Goal: Information Seeking & Learning: Learn about a topic

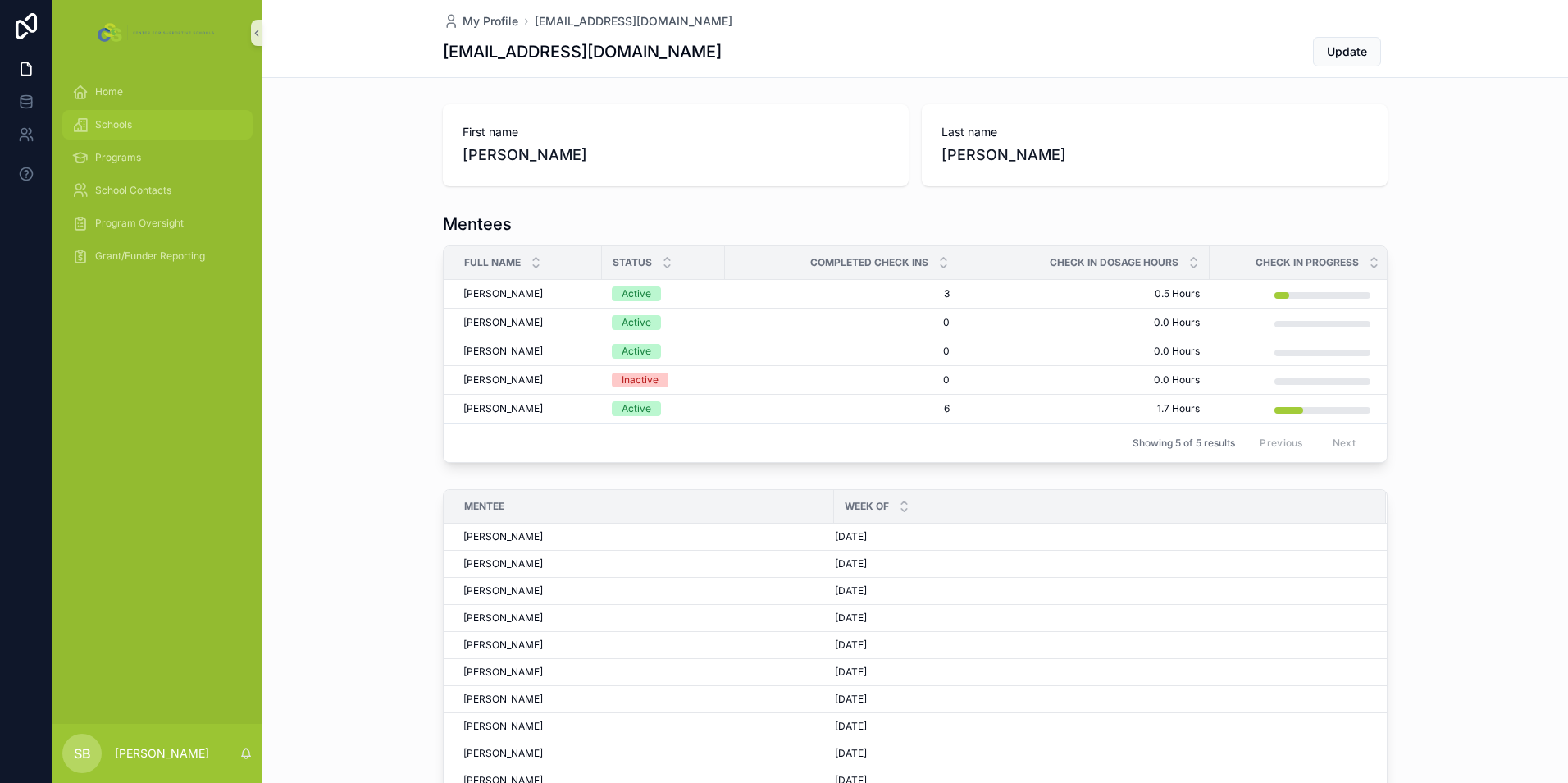
click at [102, 113] on div "Schools" at bounding box center [157, 124] width 170 height 27
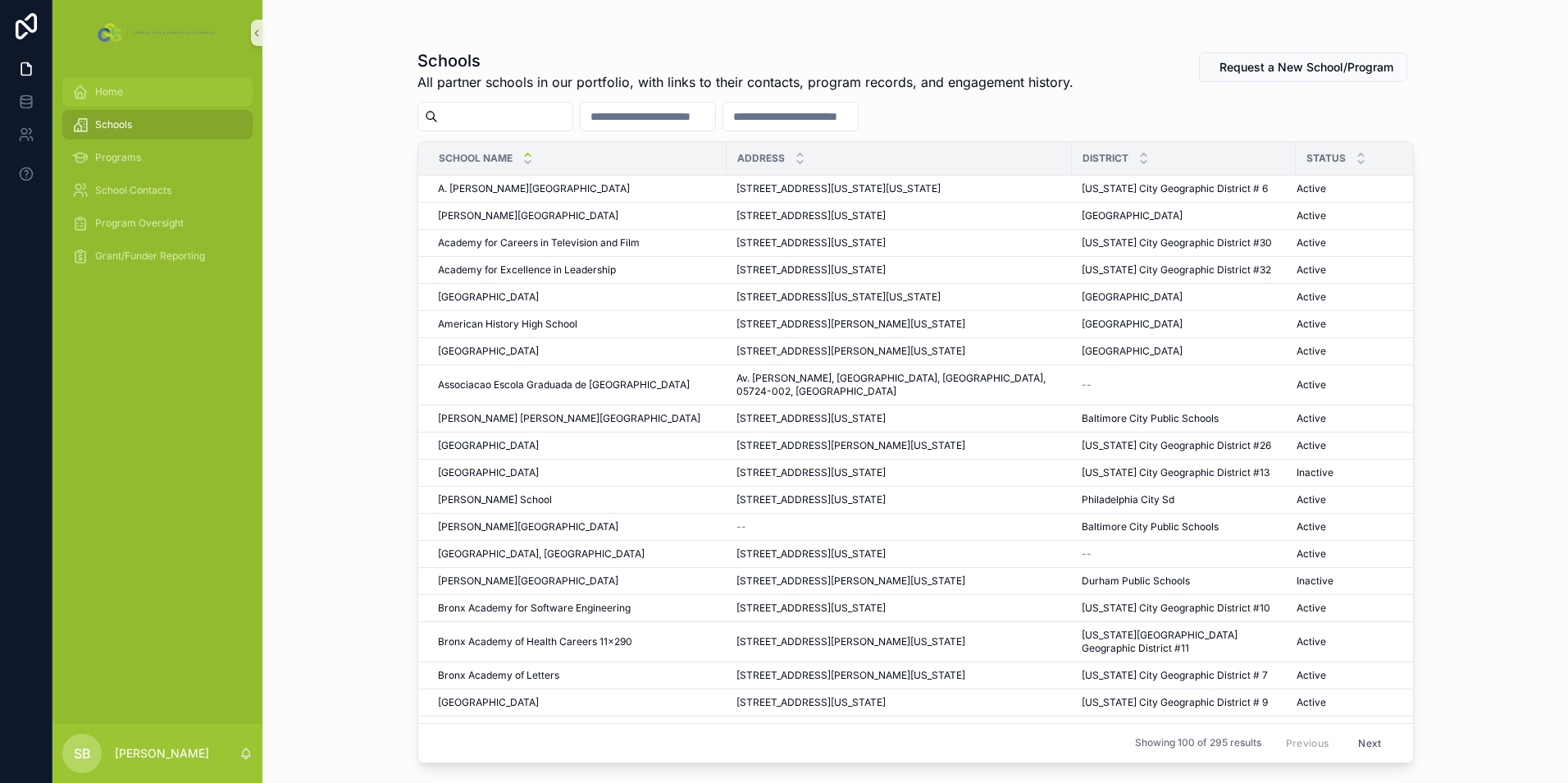
click at [110, 91] on span "Home" at bounding box center [108, 92] width 28 height 13
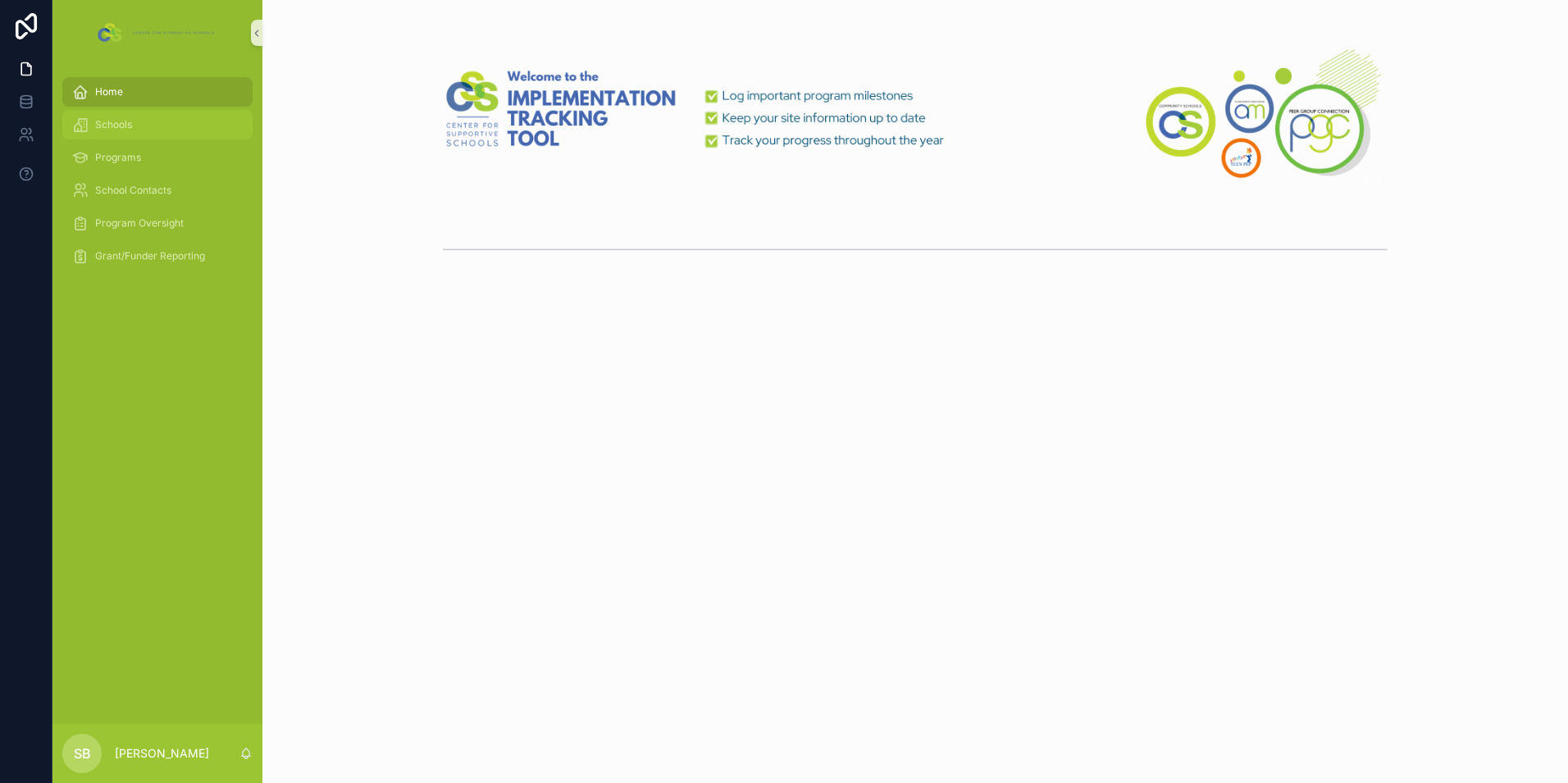
click at [121, 119] on span "Schools" at bounding box center [112, 124] width 36 height 13
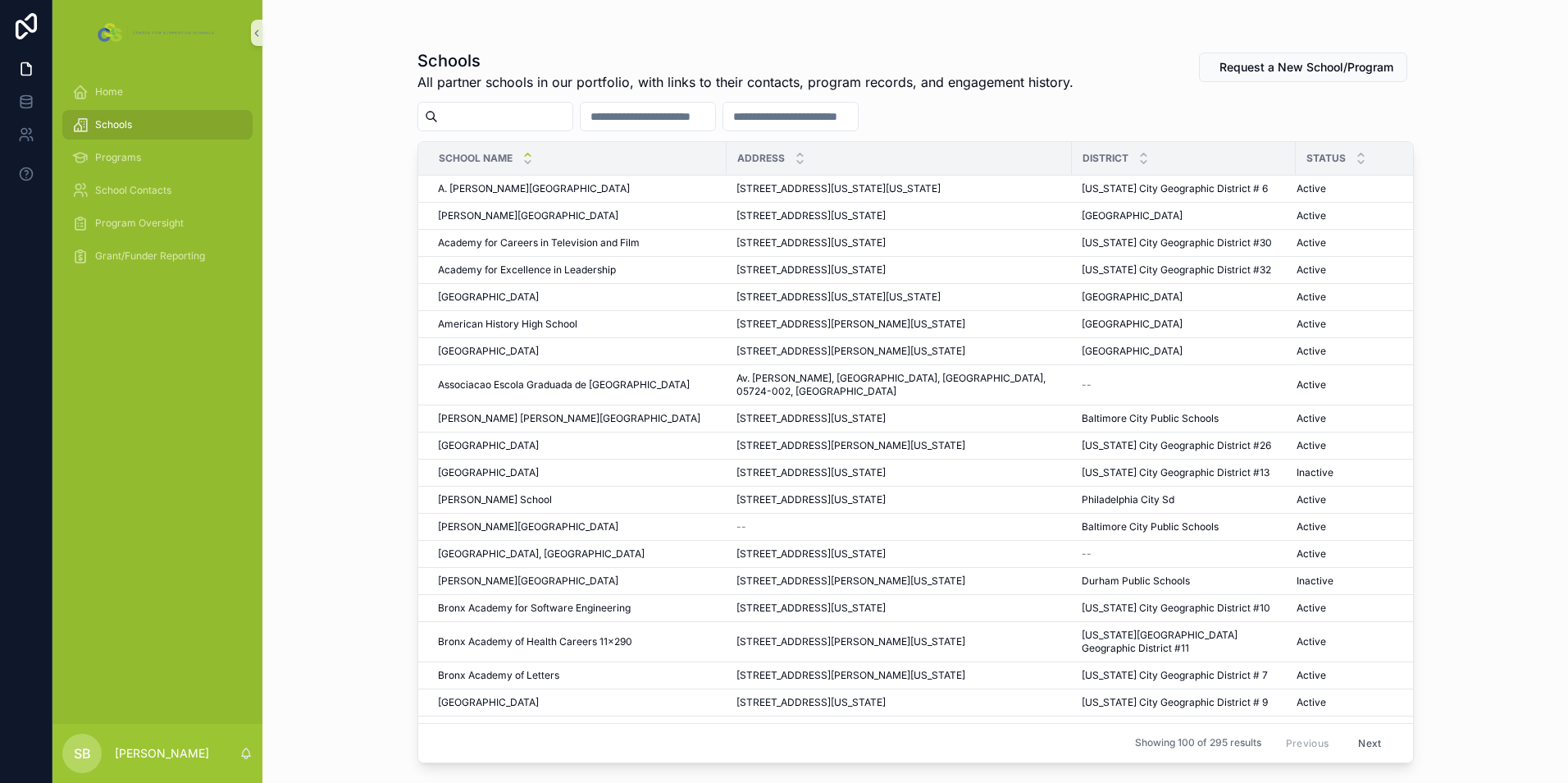
click at [468, 114] on input "scrollable content" at bounding box center [505, 115] width 134 height 23
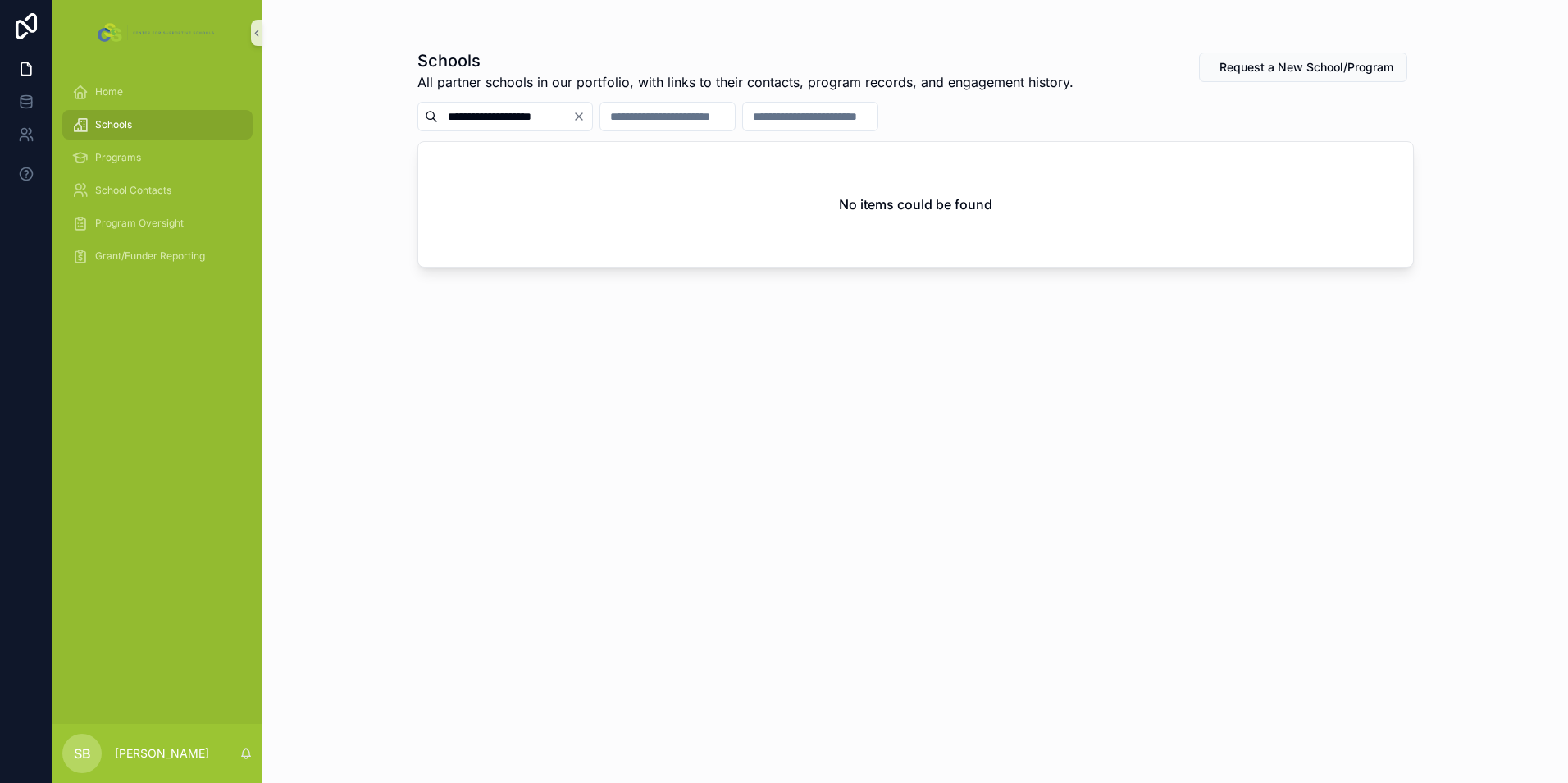
type input "**********"
click at [734, 124] on input "scrollable content" at bounding box center [667, 115] width 134 height 23
click at [1242, 73] on span "Request a New School/Program" at bounding box center [1306, 67] width 173 height 17
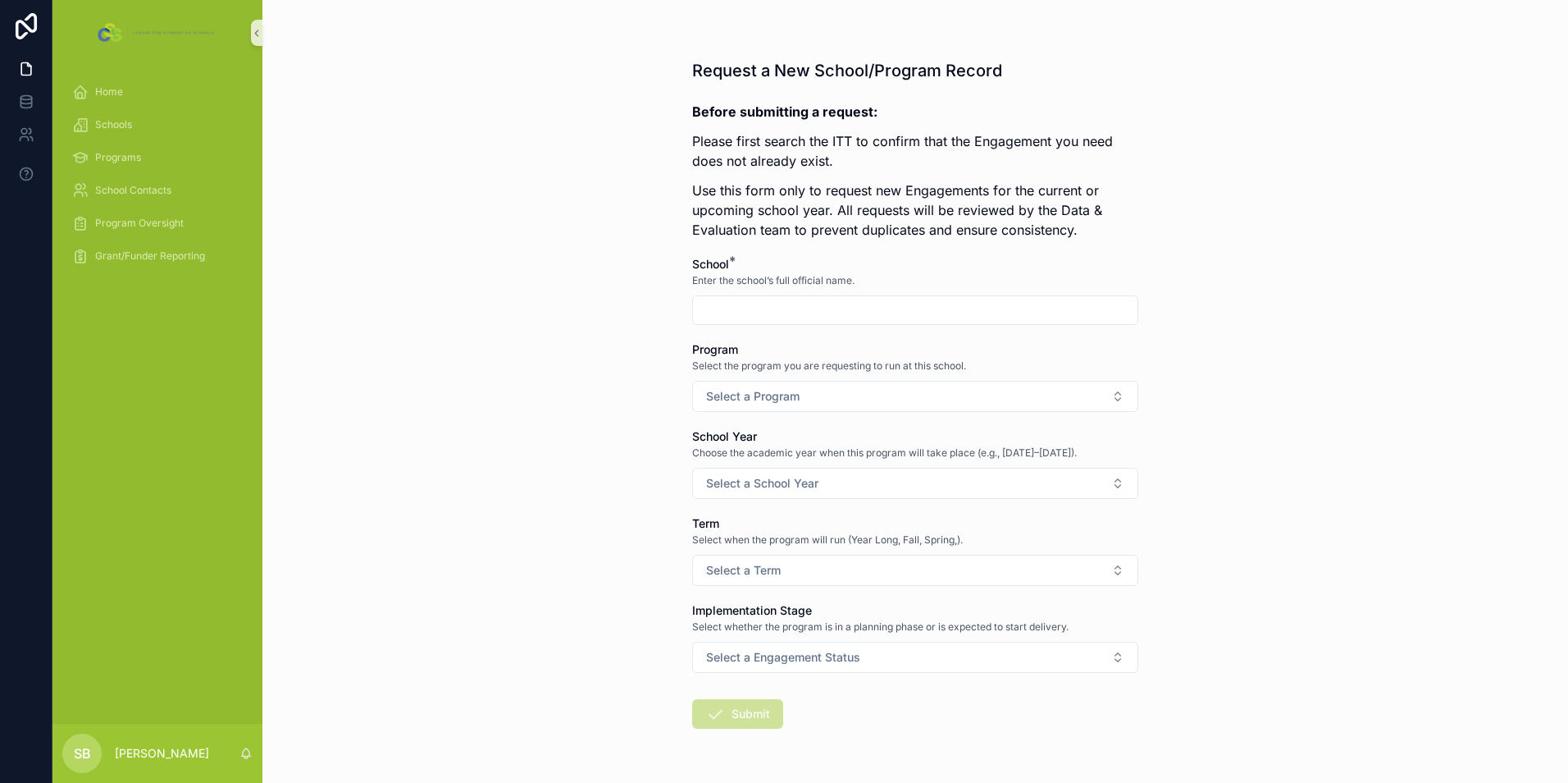
click at [810, 301] on input "scrollable content" at bounding box center [915, 310] width 444 height 23
click at [812, 310] on input "scrollable content" at bounding box center [915, 310] width 444 height 23
type input "**********"
click at [835, 389] on button "Select a Program" at bounding box center [915, 396] width 446 height 32
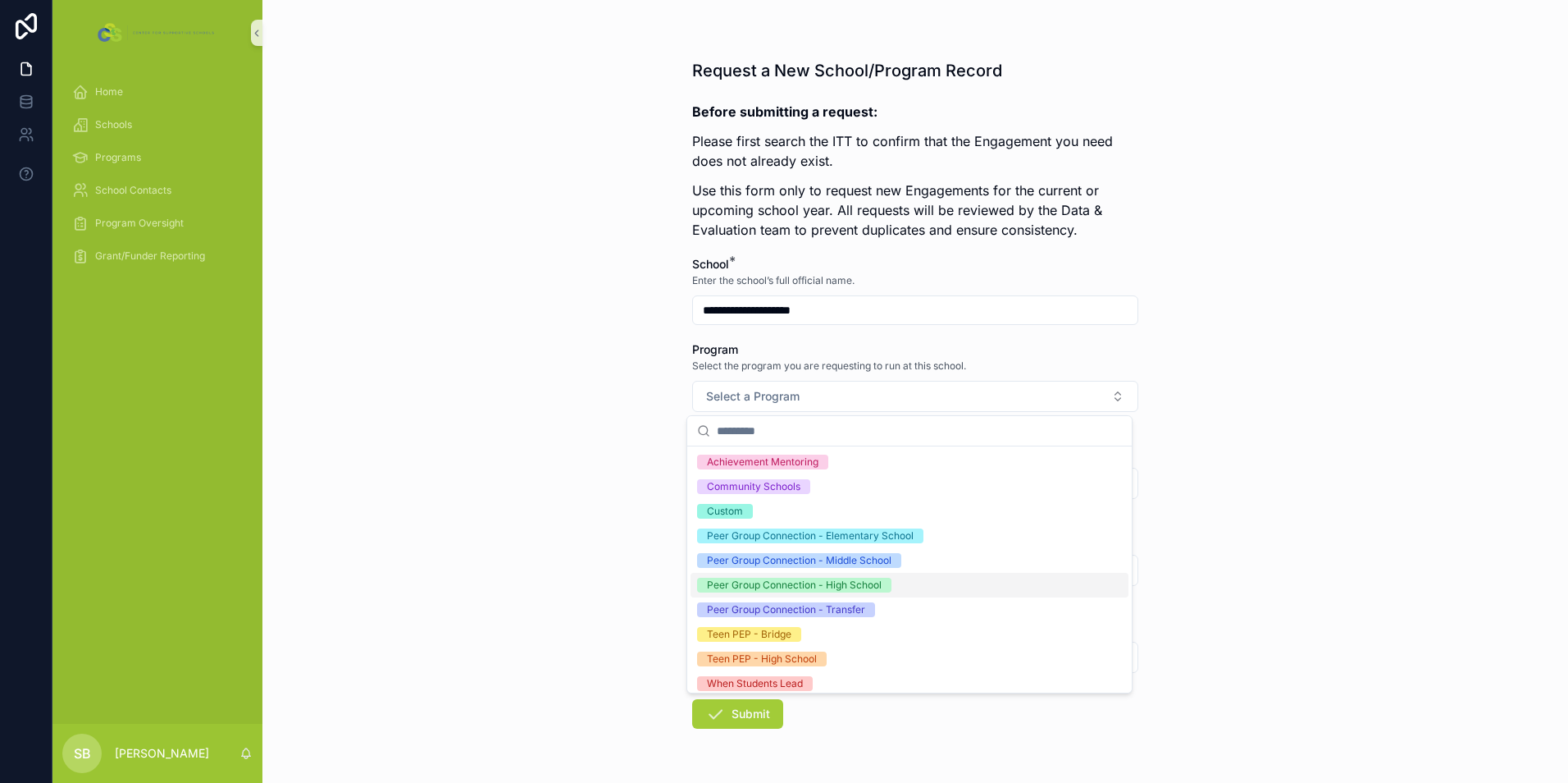
click at [822, 587] on div "Peer Group Connection - High School" at bounding box center [793, 585] width 174 height 15
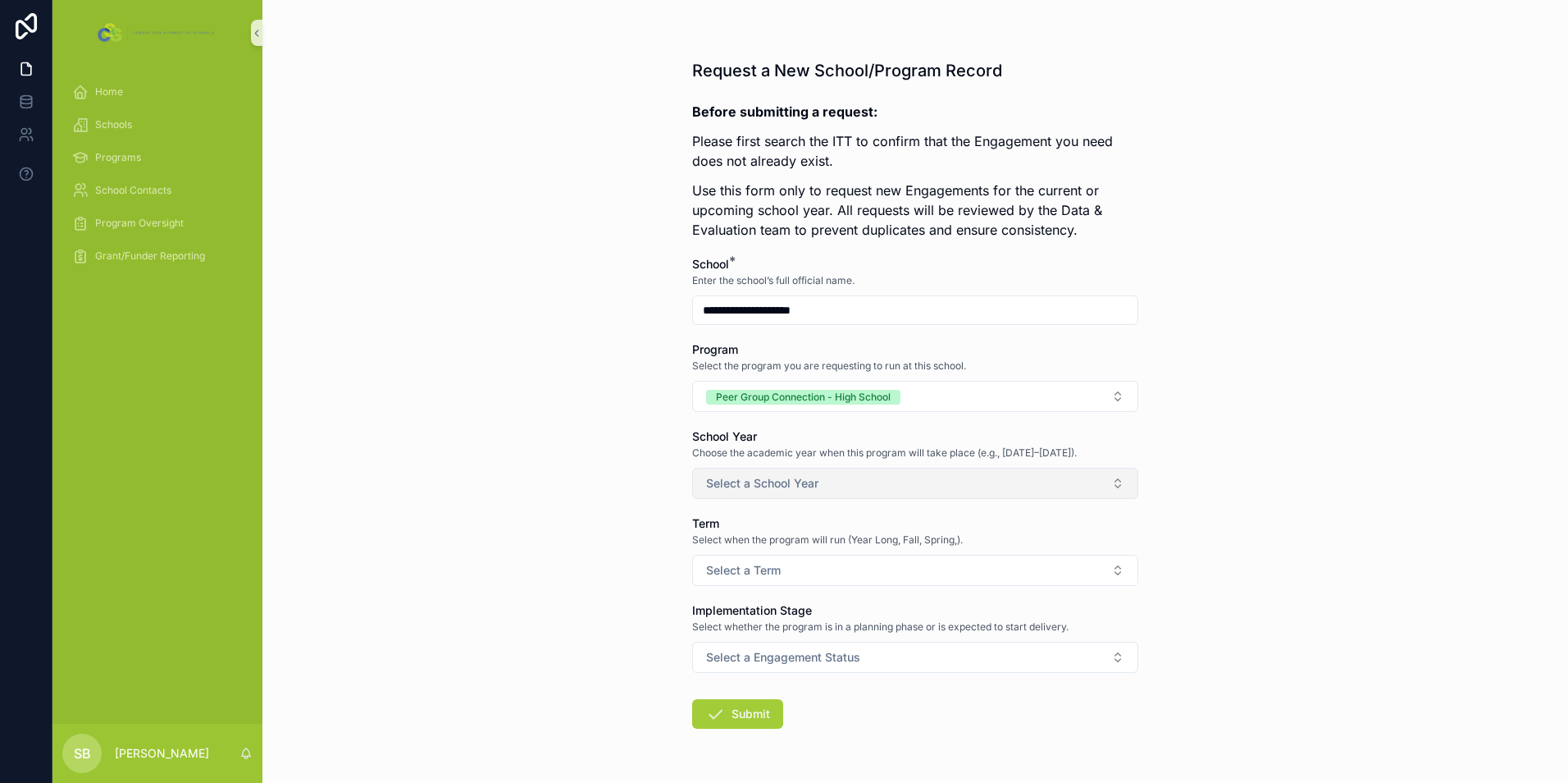
click at [802, 482] on span "Select a School Year" at bounding box center [762, 483] width 112 height 17
click at [753, 553] on div "[DATE]-[DATE]" at bounding box center [741, 548] width 69 height 15
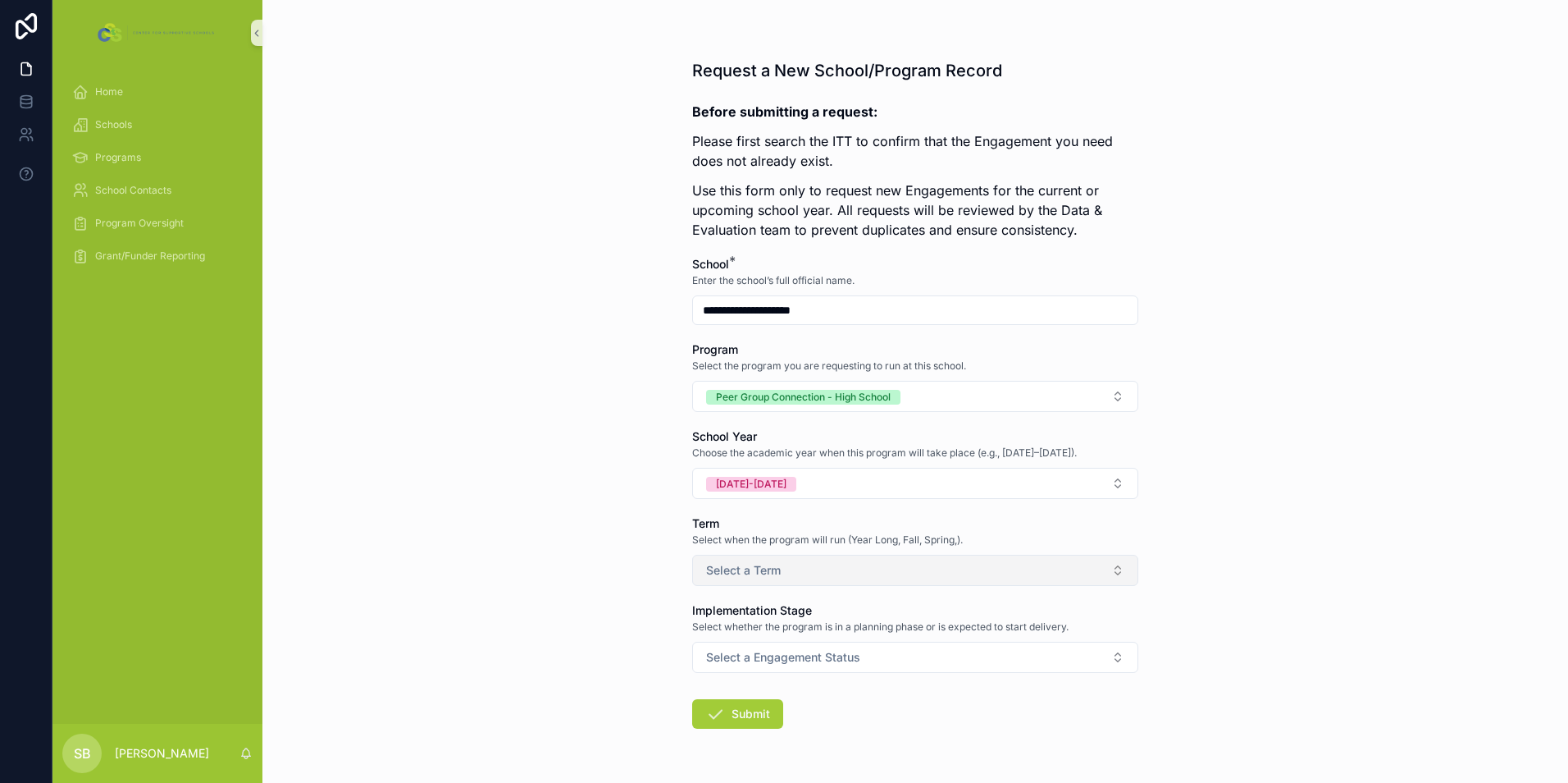
click at [753, 567] on span "Select a Term" at bounding box center [743, 570] width 75 height 17
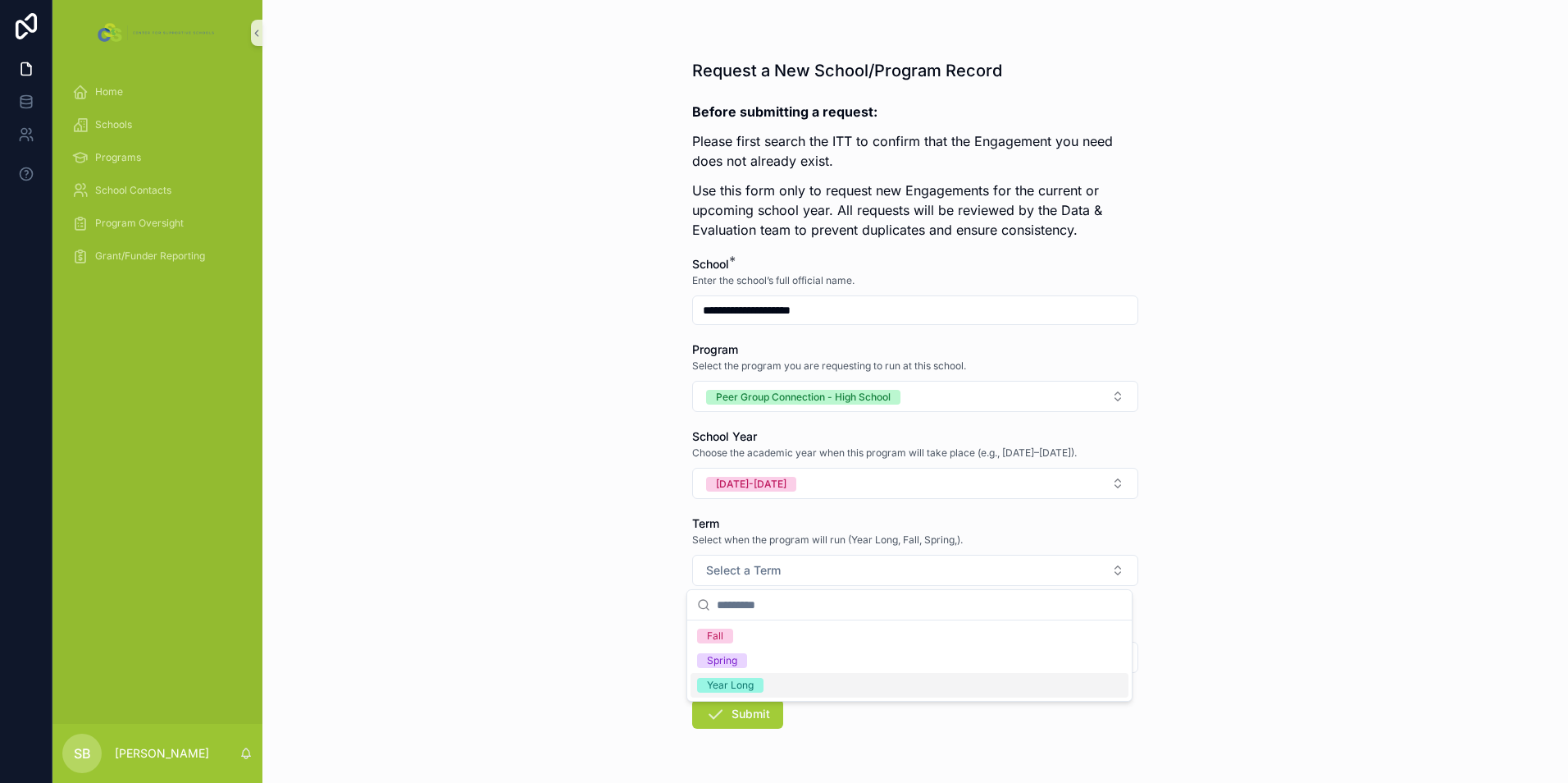
click at [747, 682] on div "Year Long" at bounding box center [729, 684] width 46 height 15
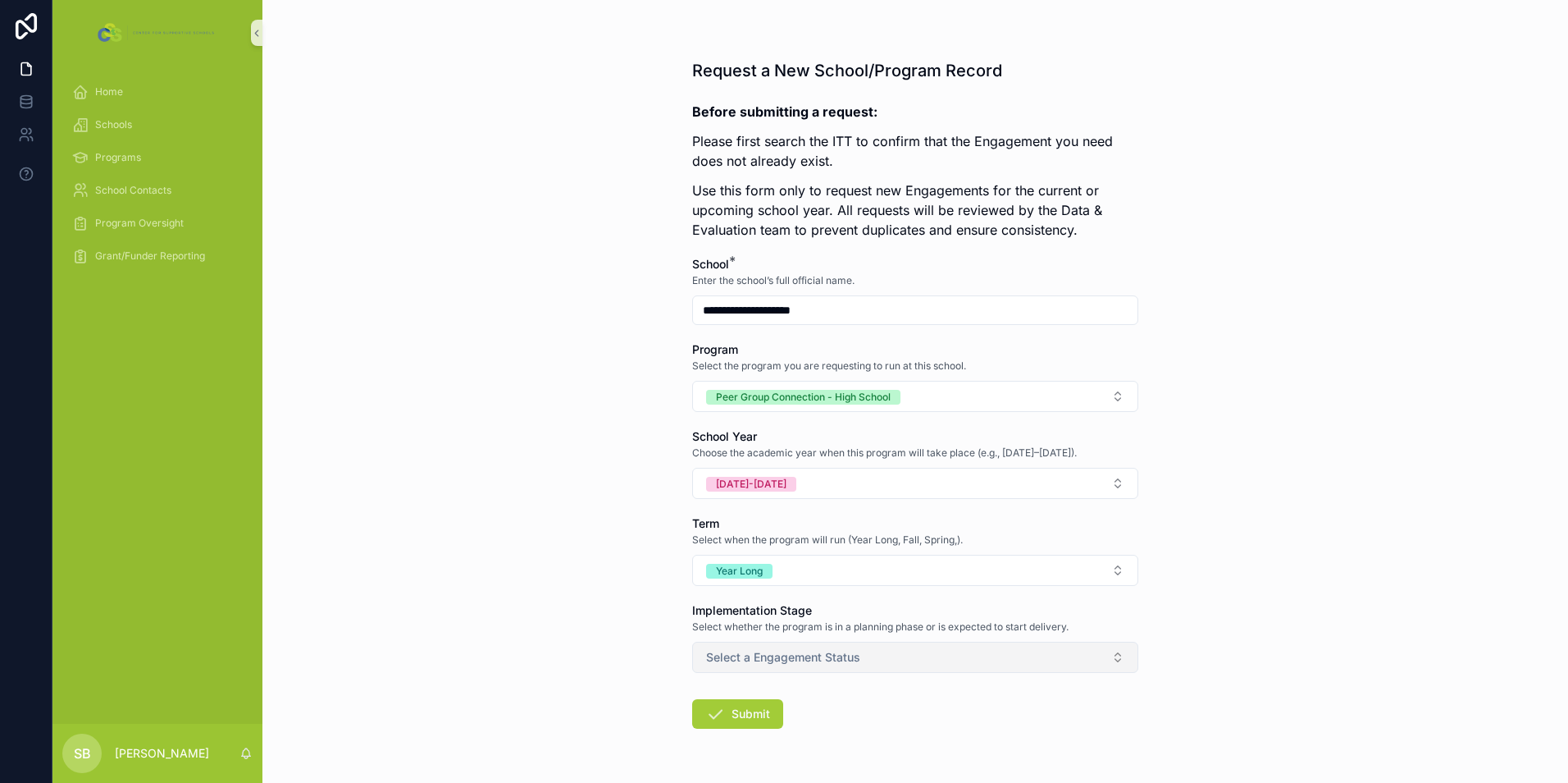
click at [753, 655] on span "Select a Engagement Status" at bounding box center [783, 657] width 154 height 17
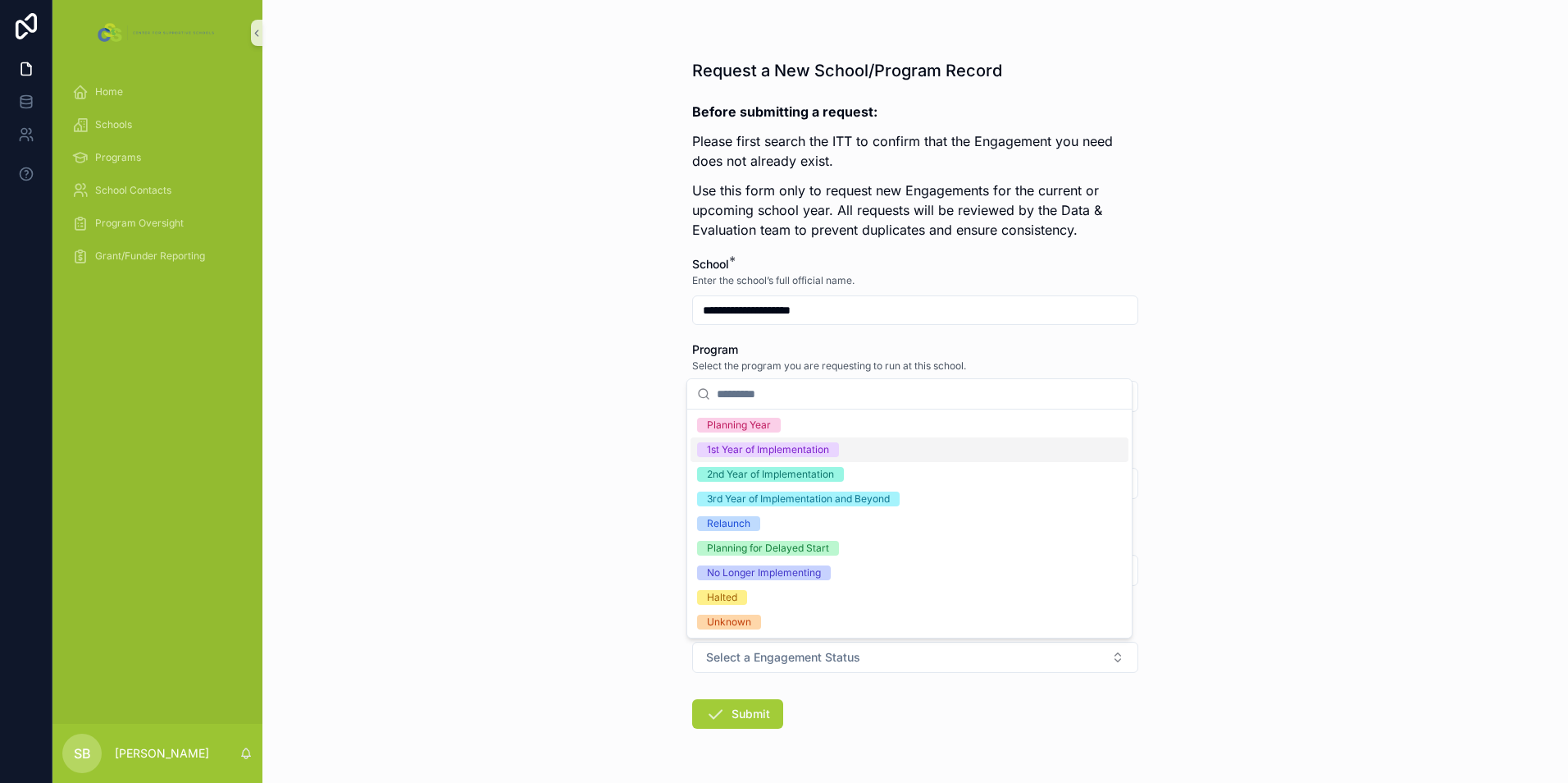
click at [747, 451] on div "1st Year of Implementation" at bounding box center [768, 449] width 122 height 15
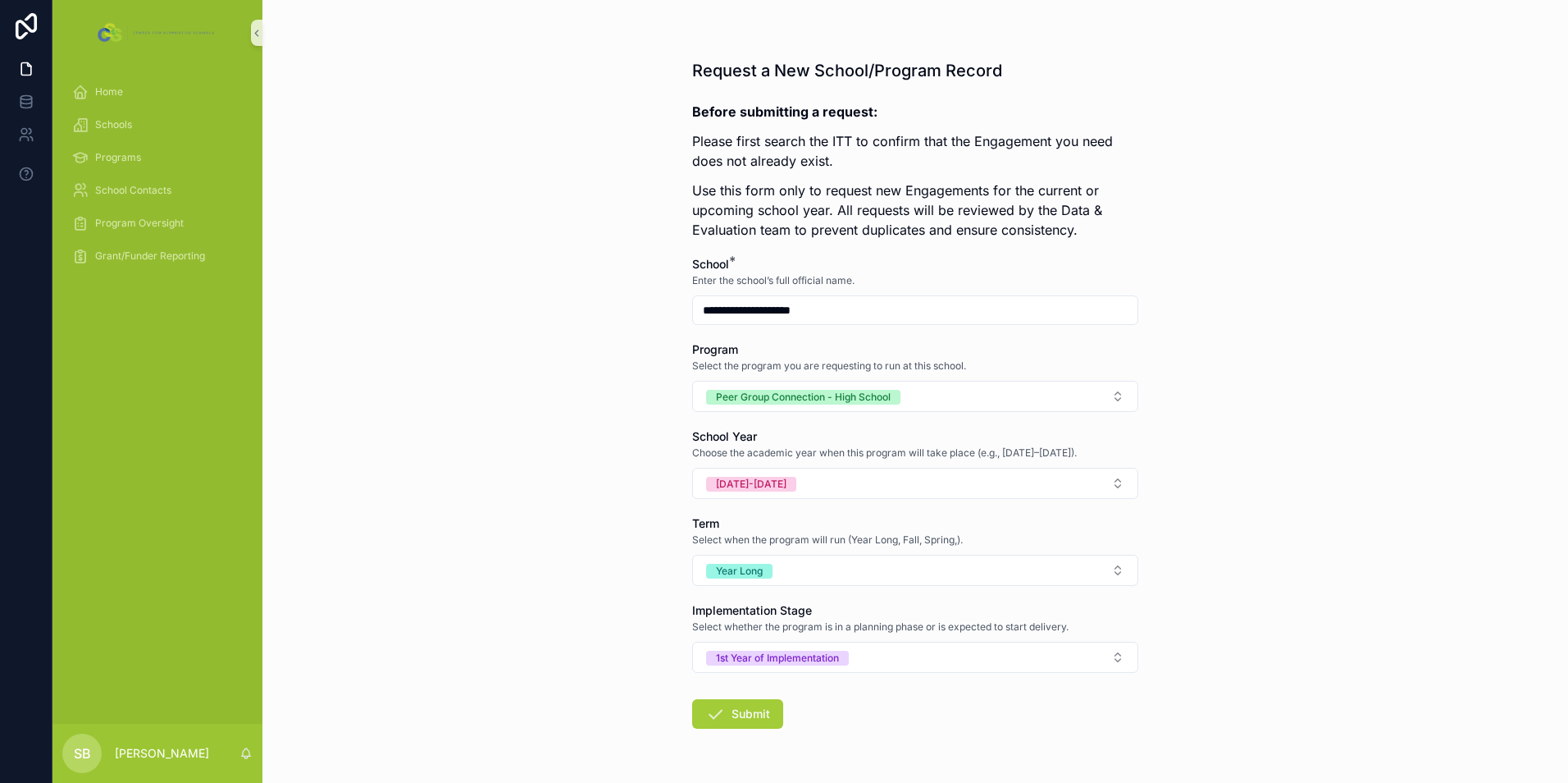
scroll to position [51, 0]
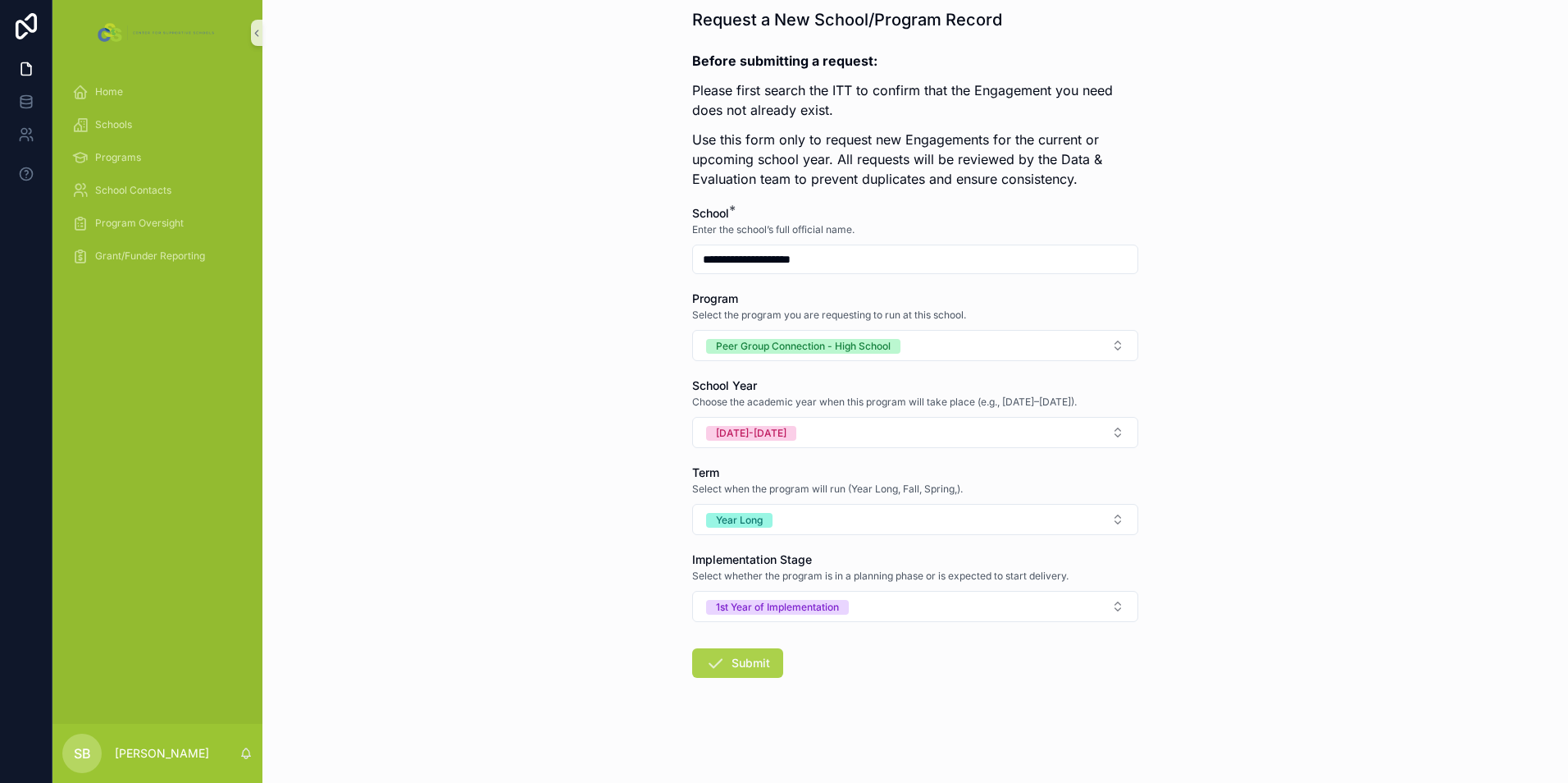
click at [748, 661] on button "Submit" at bounding box center [737, 663] width 91 height 30
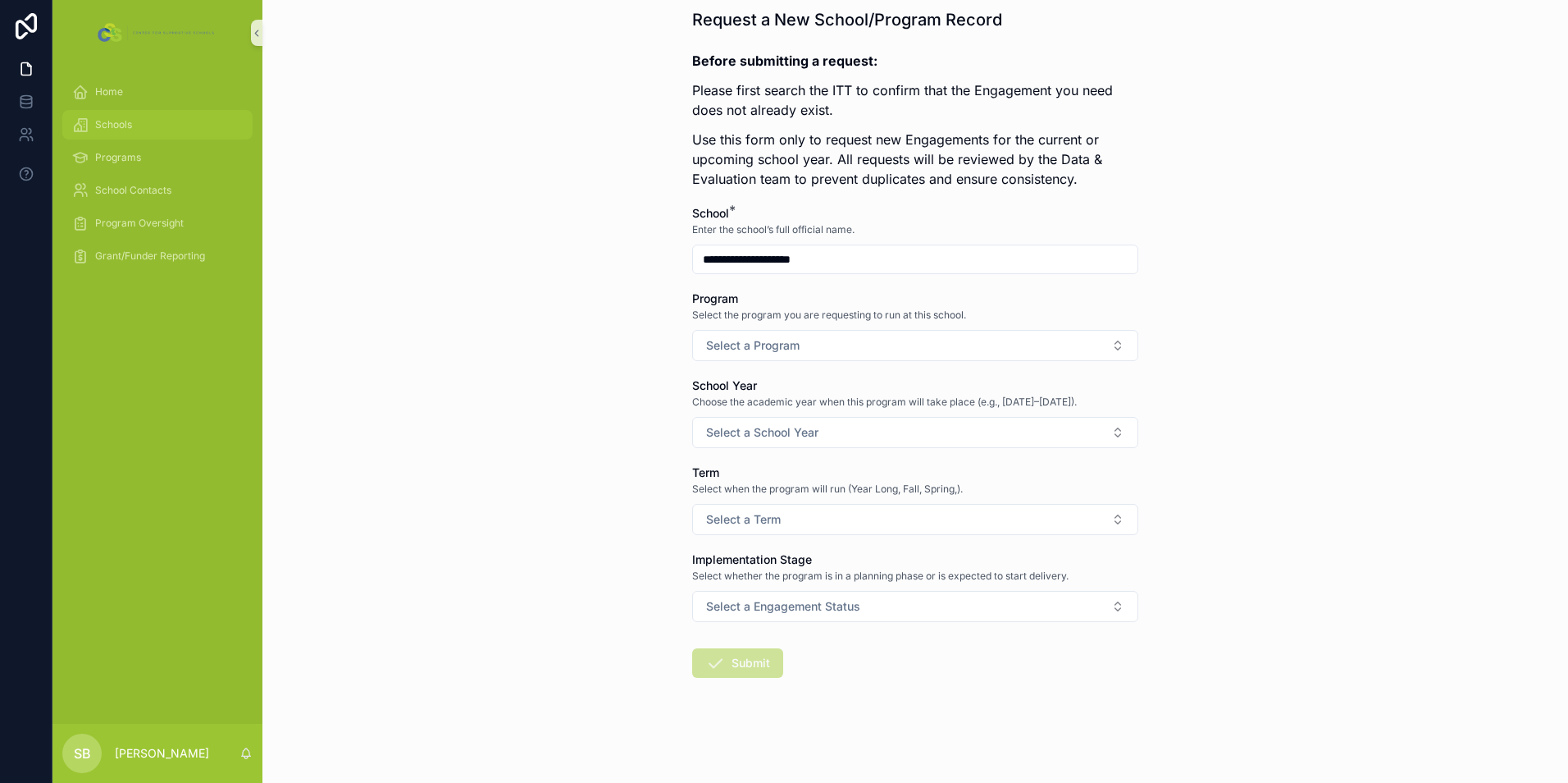
click at [125, 137] on div "Schools" at bounding box center [157, 124] width 170 height 27
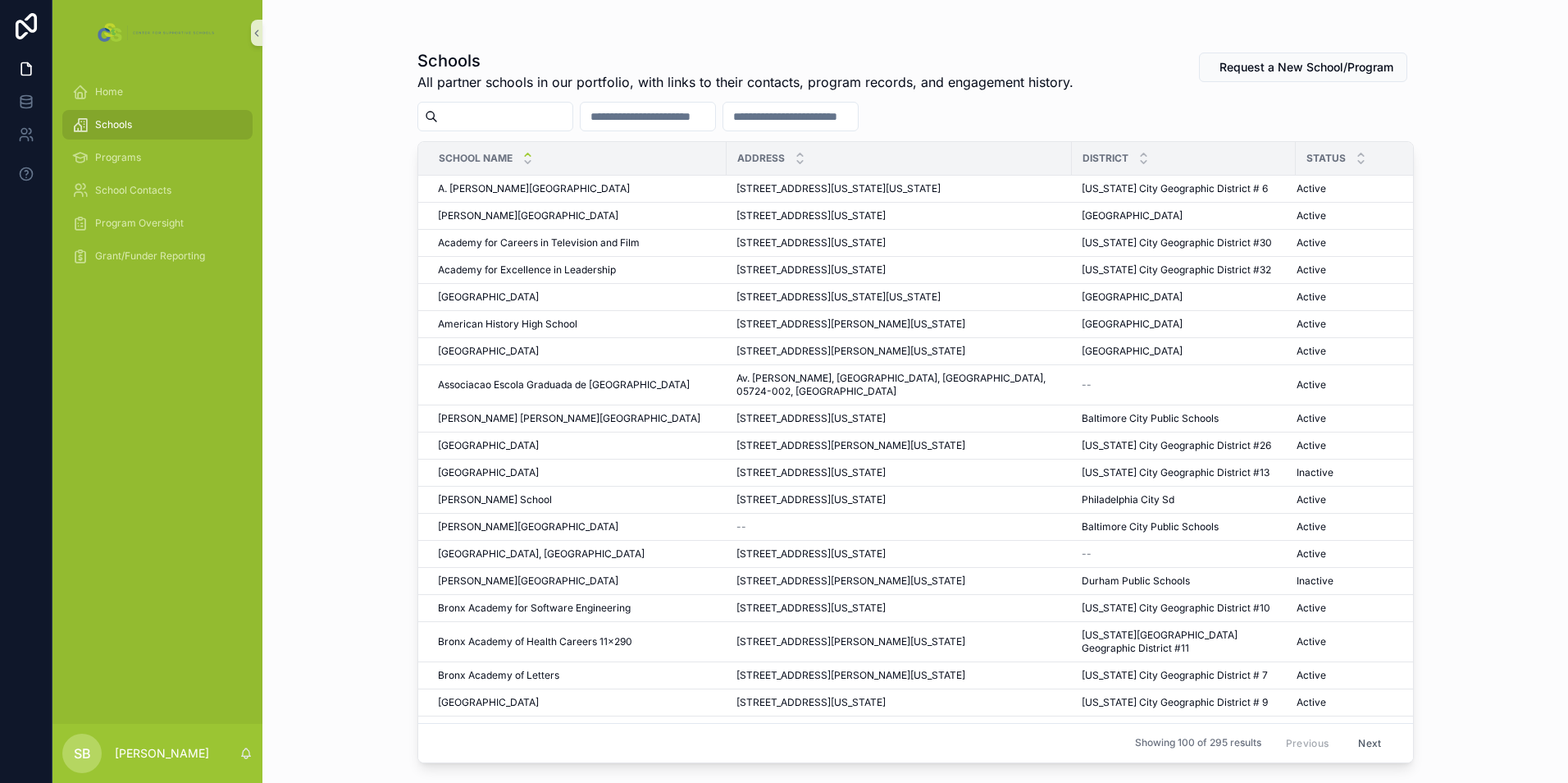
click at [573, 121] on input "scrollable content" at bounding box center [505, 115] width 134 height 23
type input "**********"
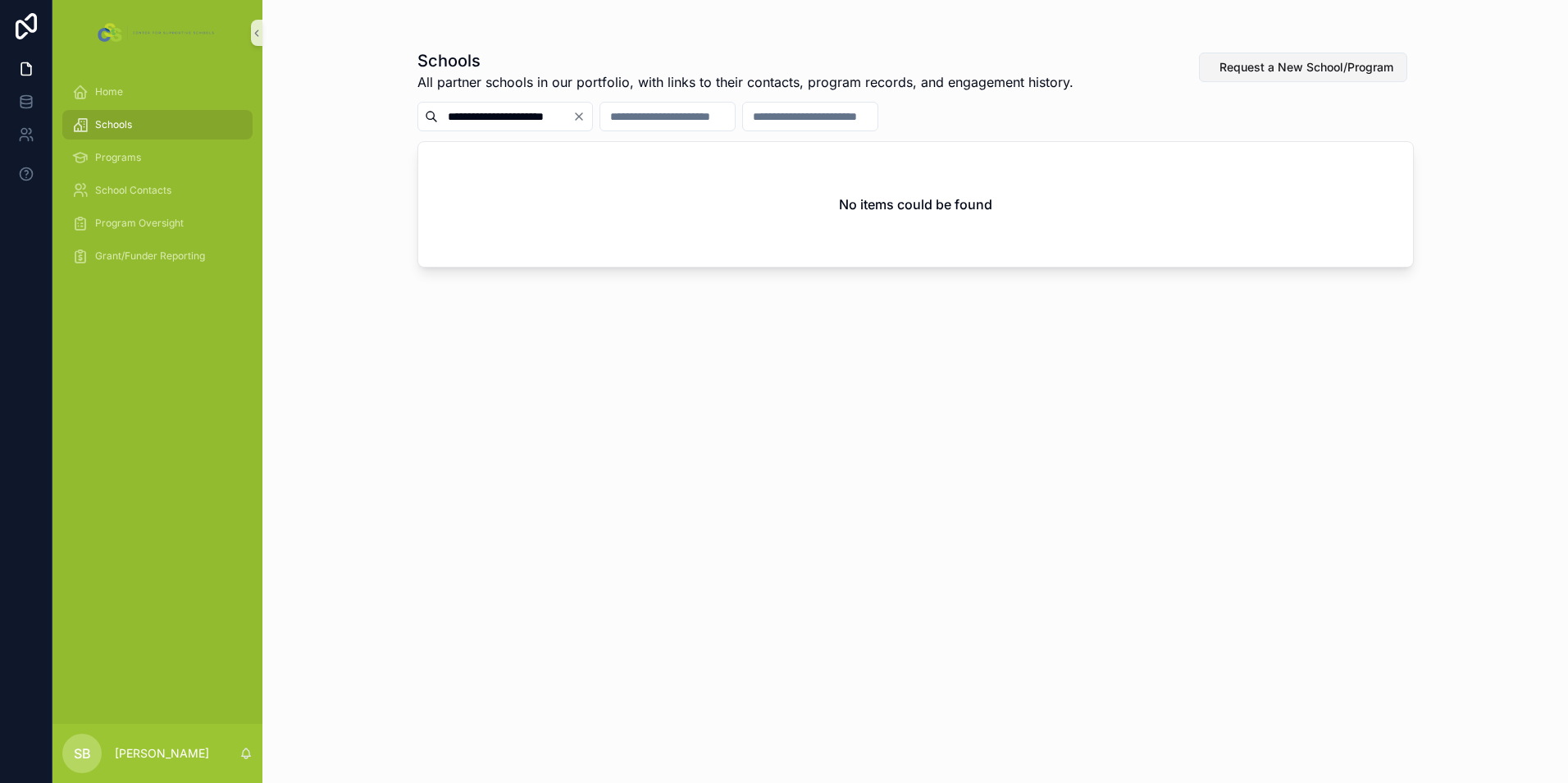
click at [1345, 71] on span "Request a New School/Program" at bounding box center [1306, 67] width 173 height 17
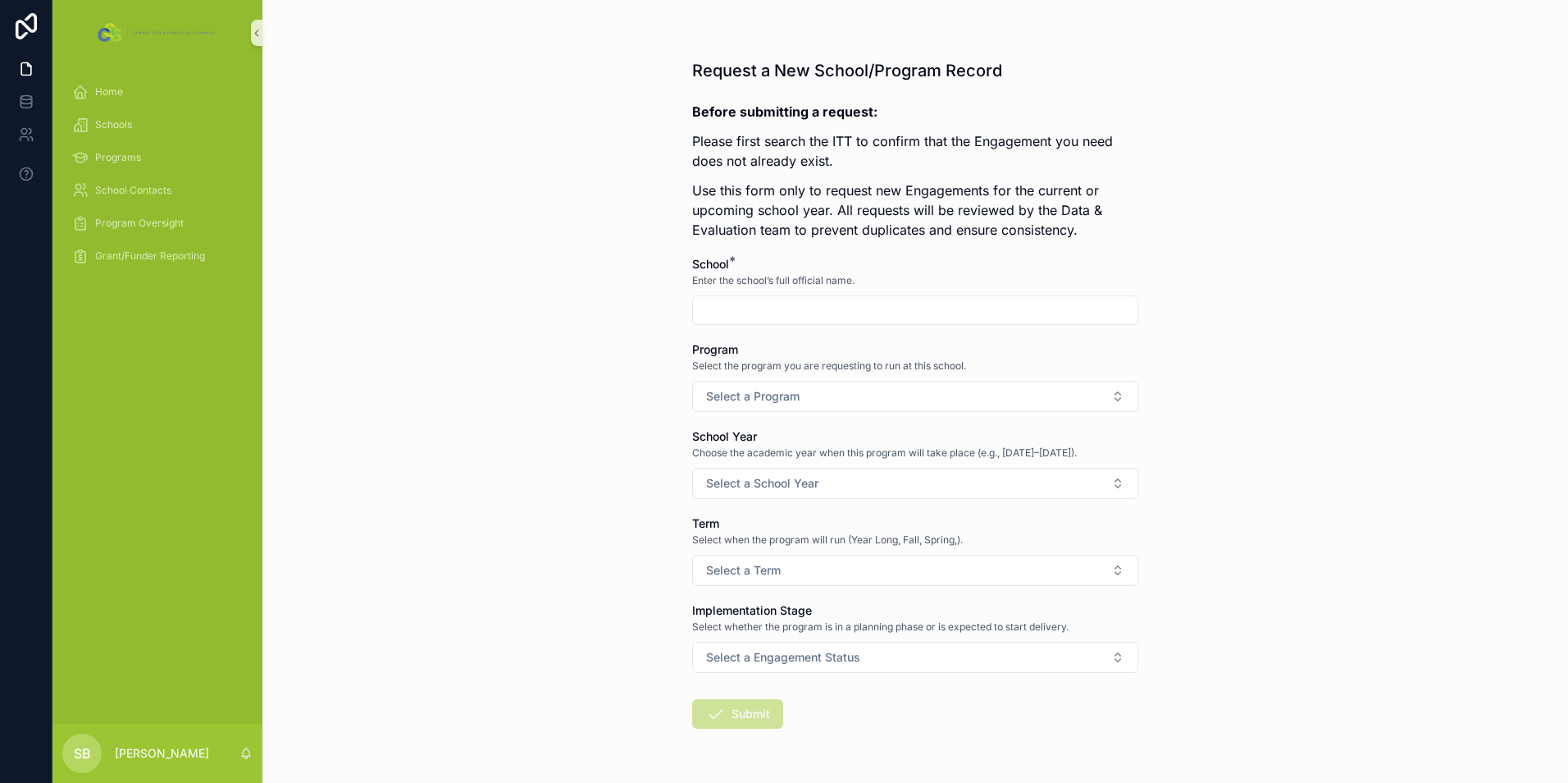
click at [786, 292] on div "School * Enter the school’s full official name." at bounding box center [915, 291] width 446 height 69
click at [787, 299] on input "scrollable content" at bounding box center [915, 310] width 444 height 23
type input "**********"
click at [911, 400] on button "Select a Program" at bounding box center [915, 396] width 446 height 32
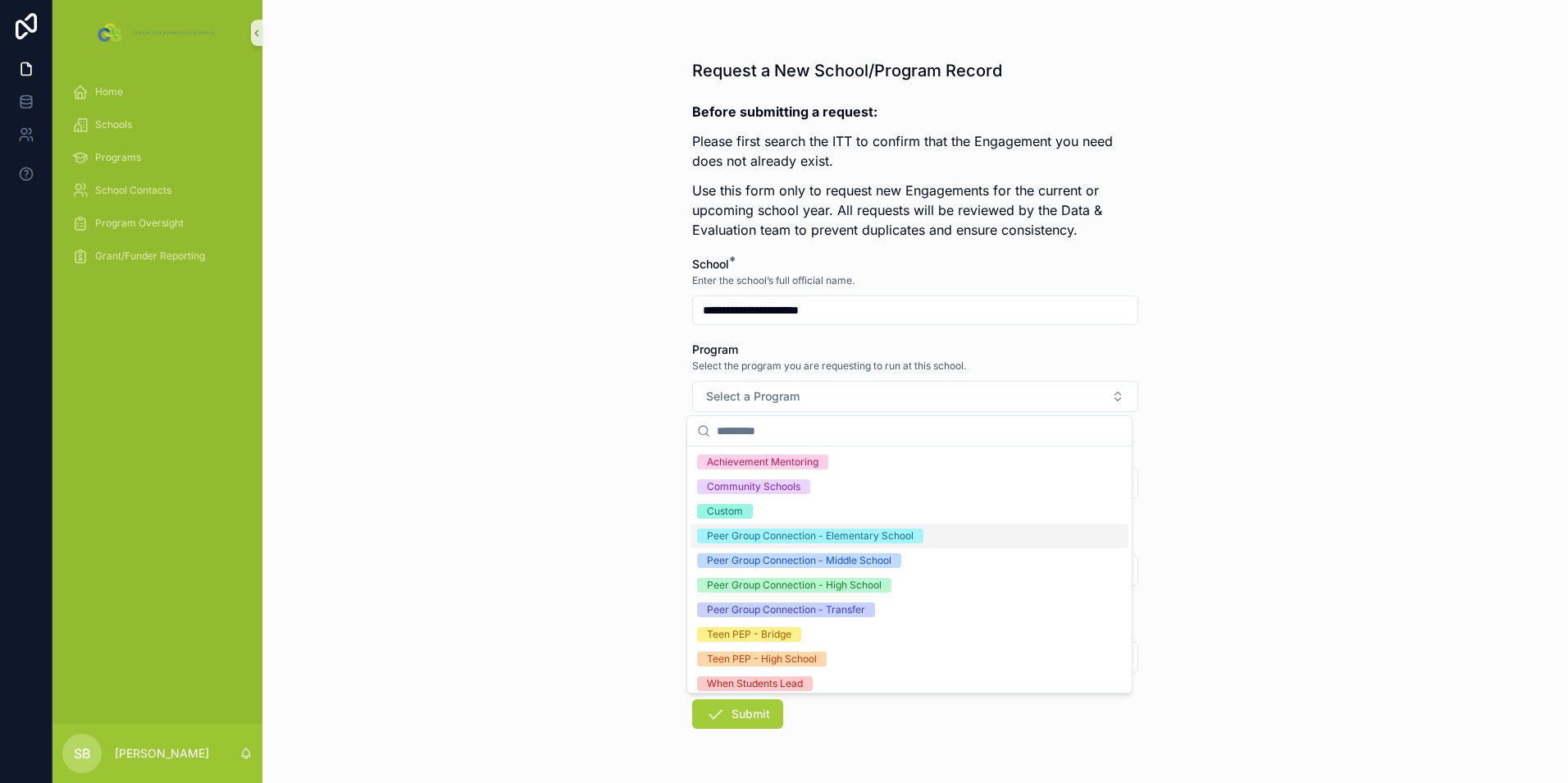
click at [840, 534] on div "Peer Group Connection - Elementary School" at bounding box center [810, 535] width 207 height 15
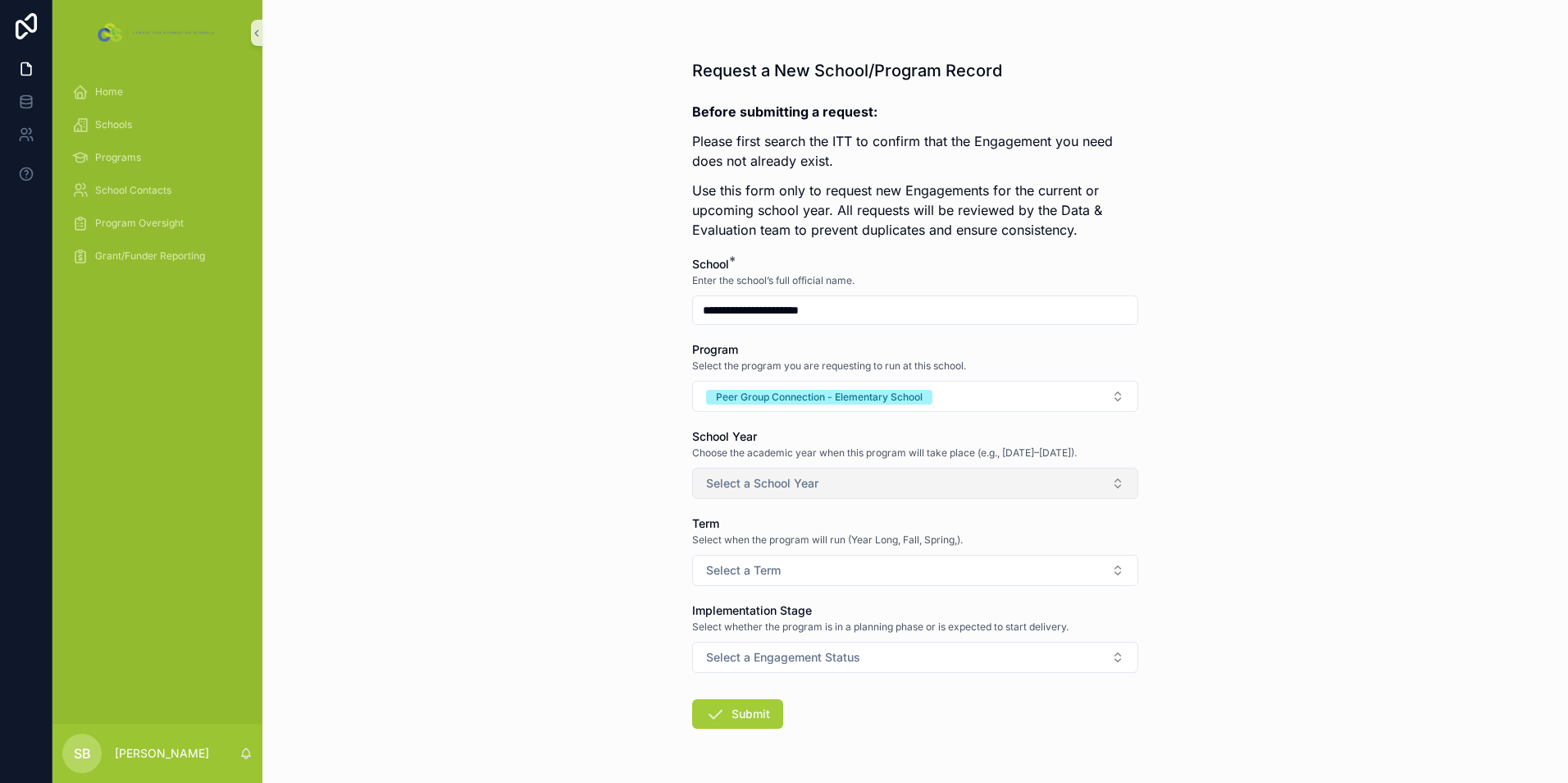
click at [842, 485] on button "Select a School Year" at bounding box center [915, 483] width 446 height 32
click at [801, 544] on div "[DATE]-[DATE]" at bounding box center [909, 548] width 438 height 25
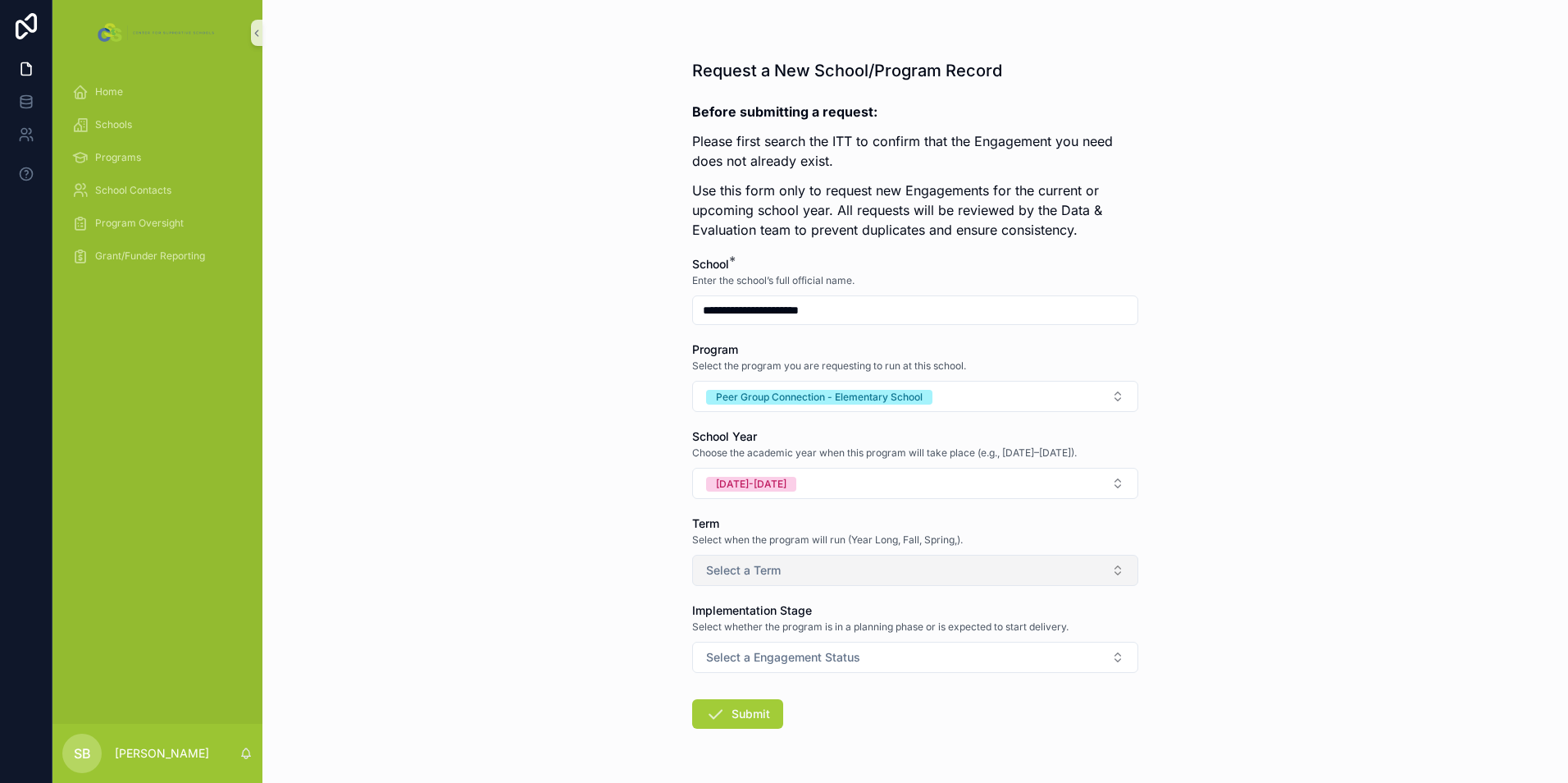
click at [799, 568] on button "Select a Term" at bounding box center [915, 570] width 446 height 32
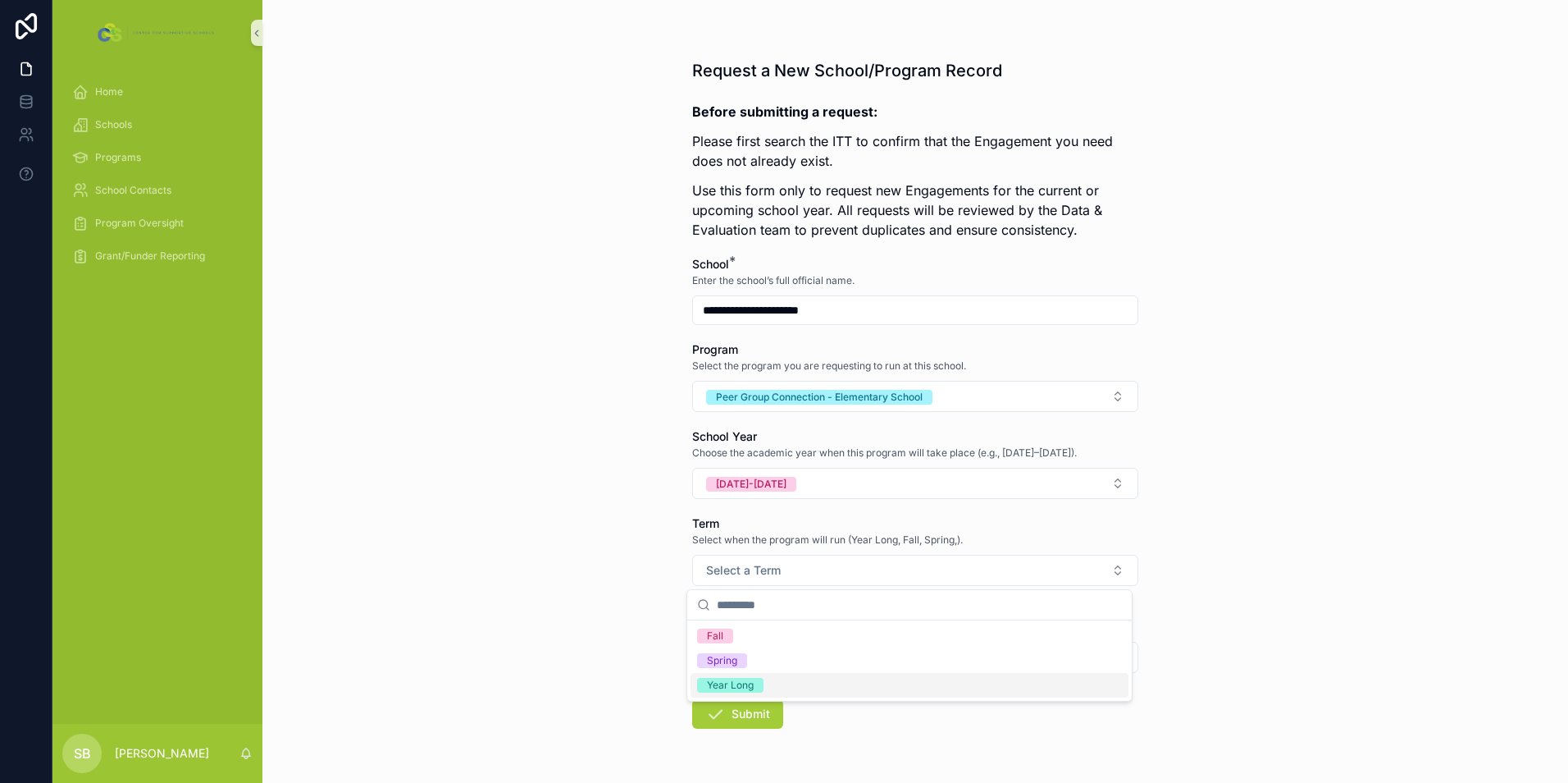
click at [746, 685] on div "Year Long" at bounding box center [729, 684] width 46 height 15
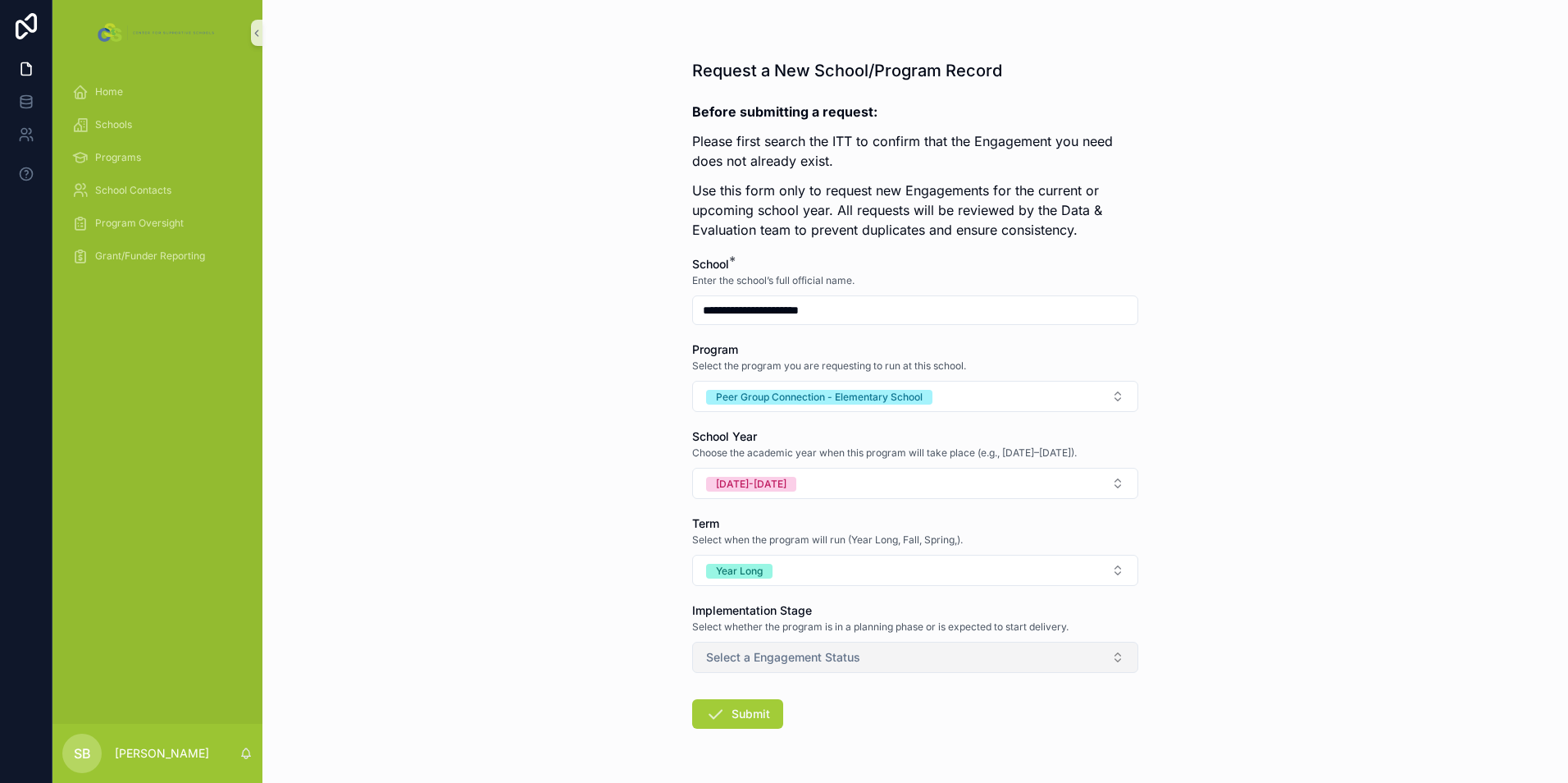
click at [757, 658] on span "Select a Engagement Status" at bounding box center [783, 657] width 154 height 17
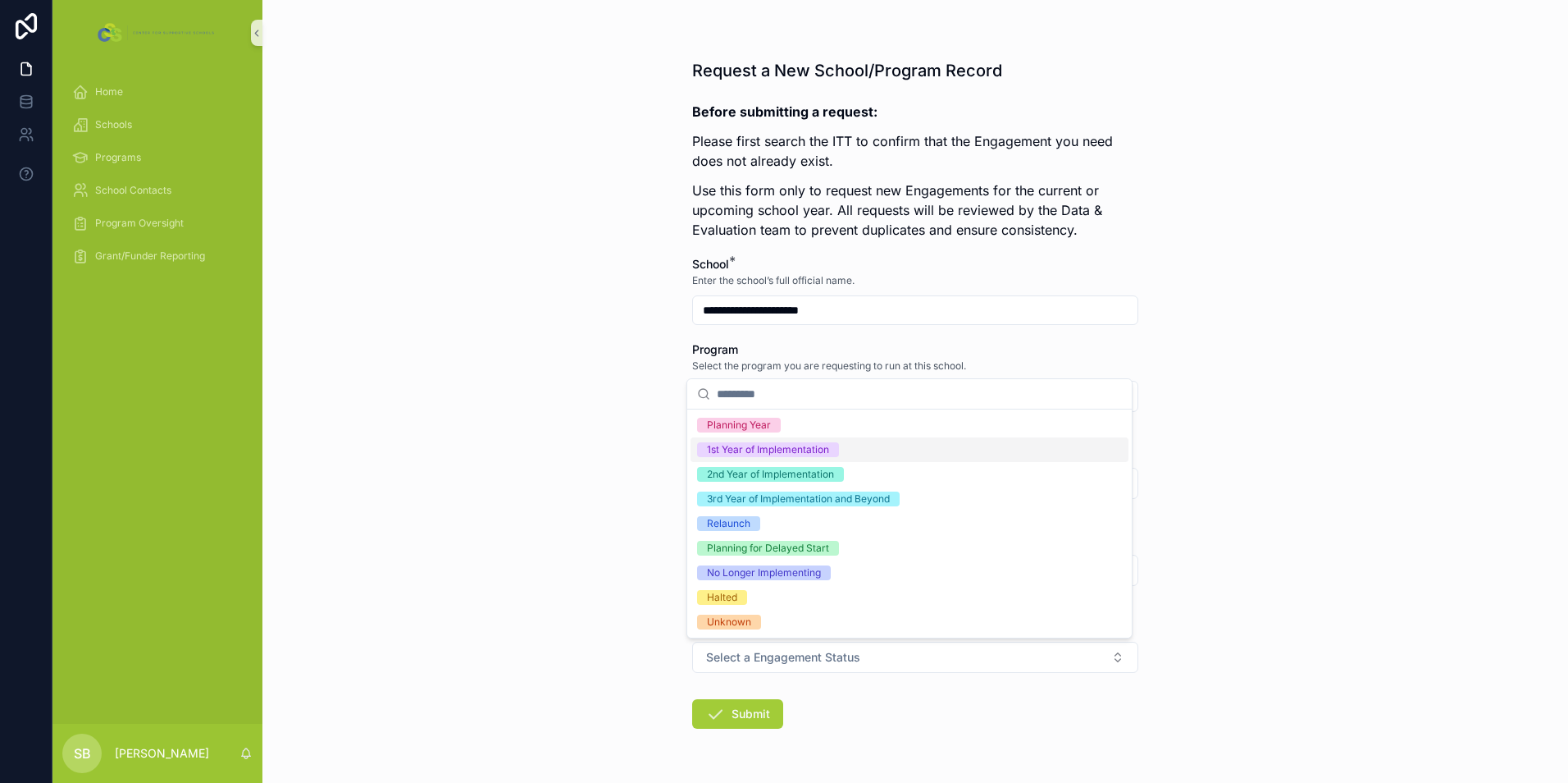
click at [768, 445] on div "1st Year of Implementation" at bounding box center [768, 449] width 122 height 15
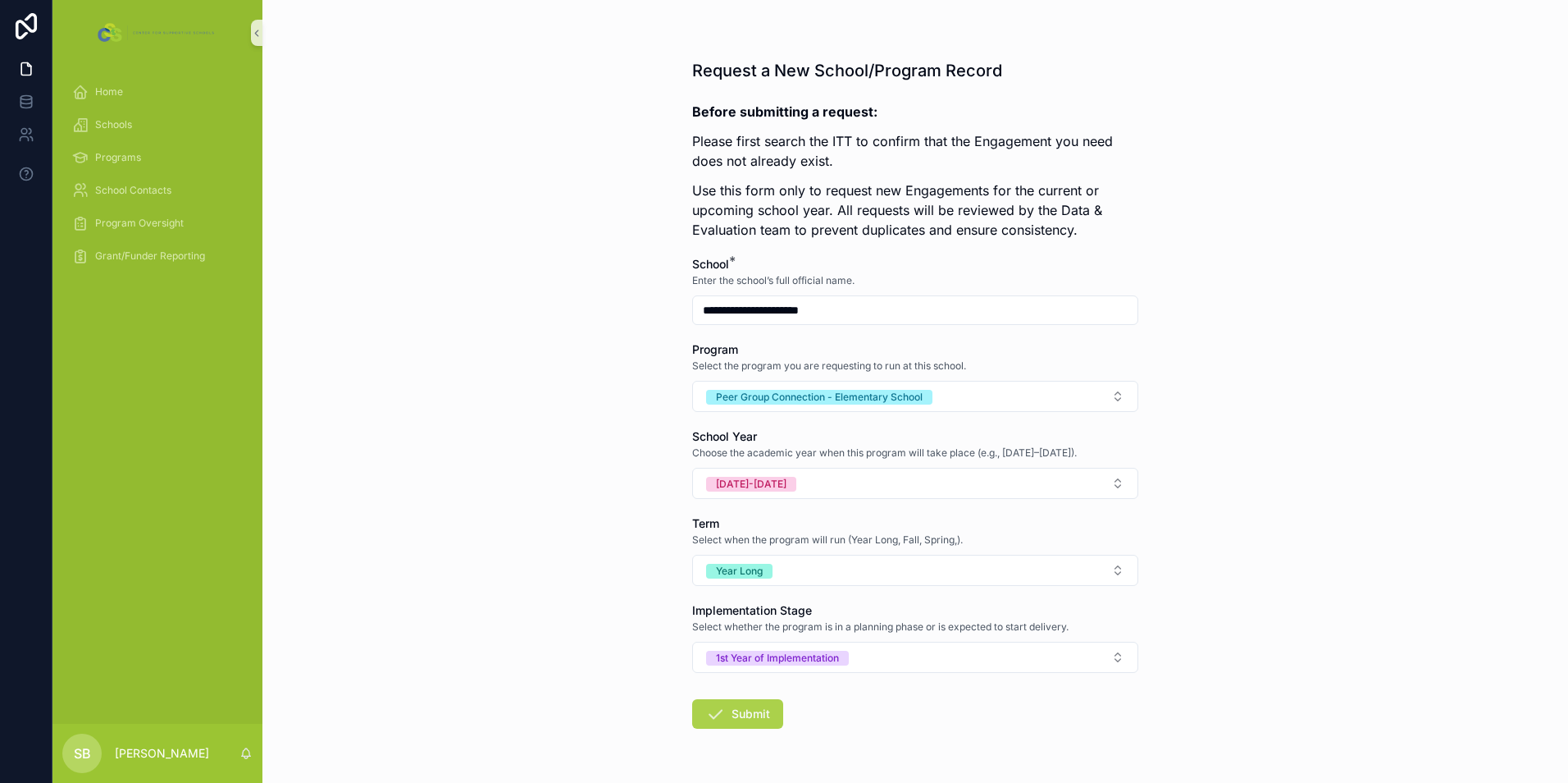
click at [736, 725] on button "Submit" at bounding box center [737, 714] width 91 height 30
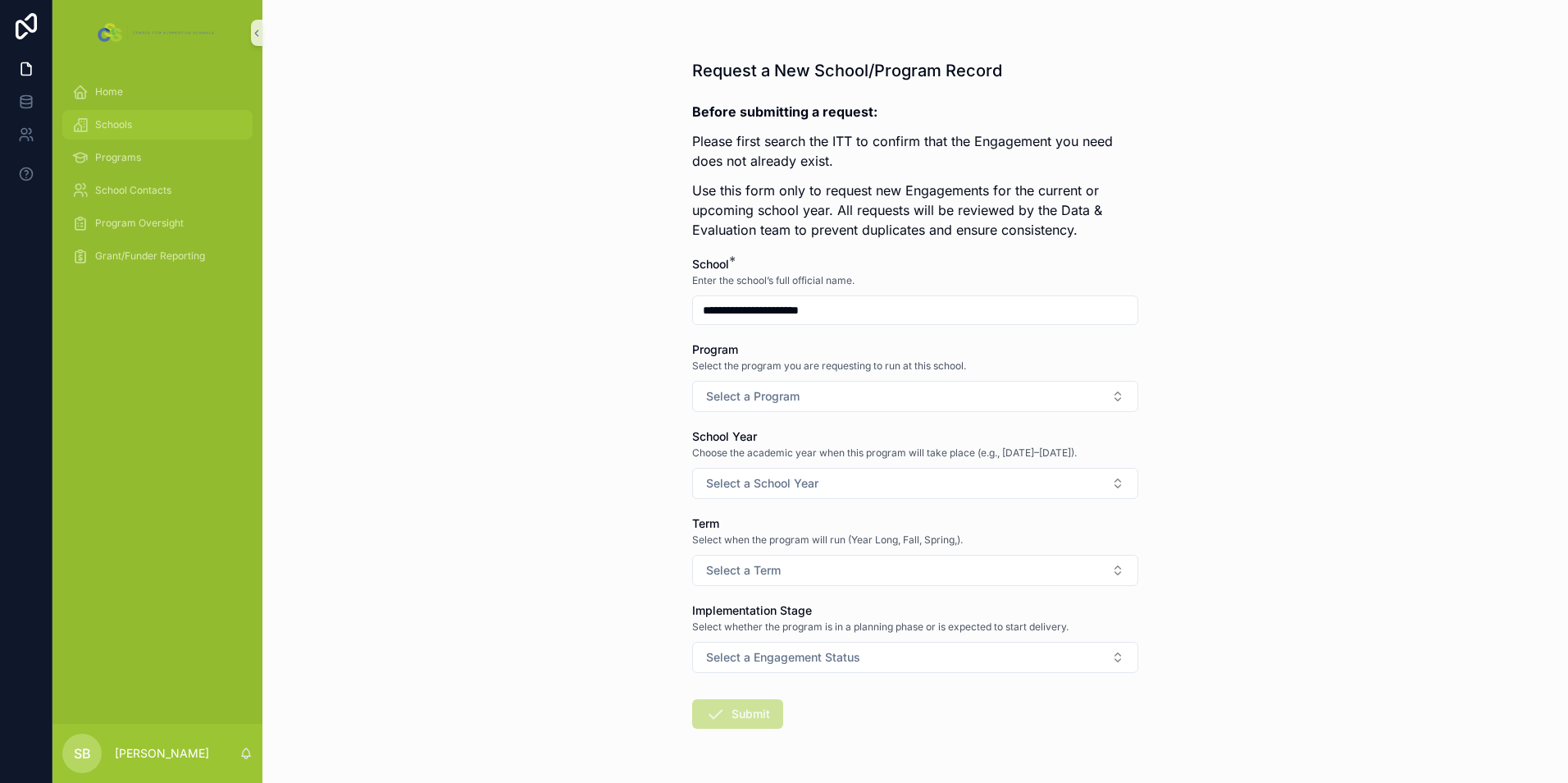
click at [125, 132] on div "Schools" at bounding box center [157, 124] width 170 height 27
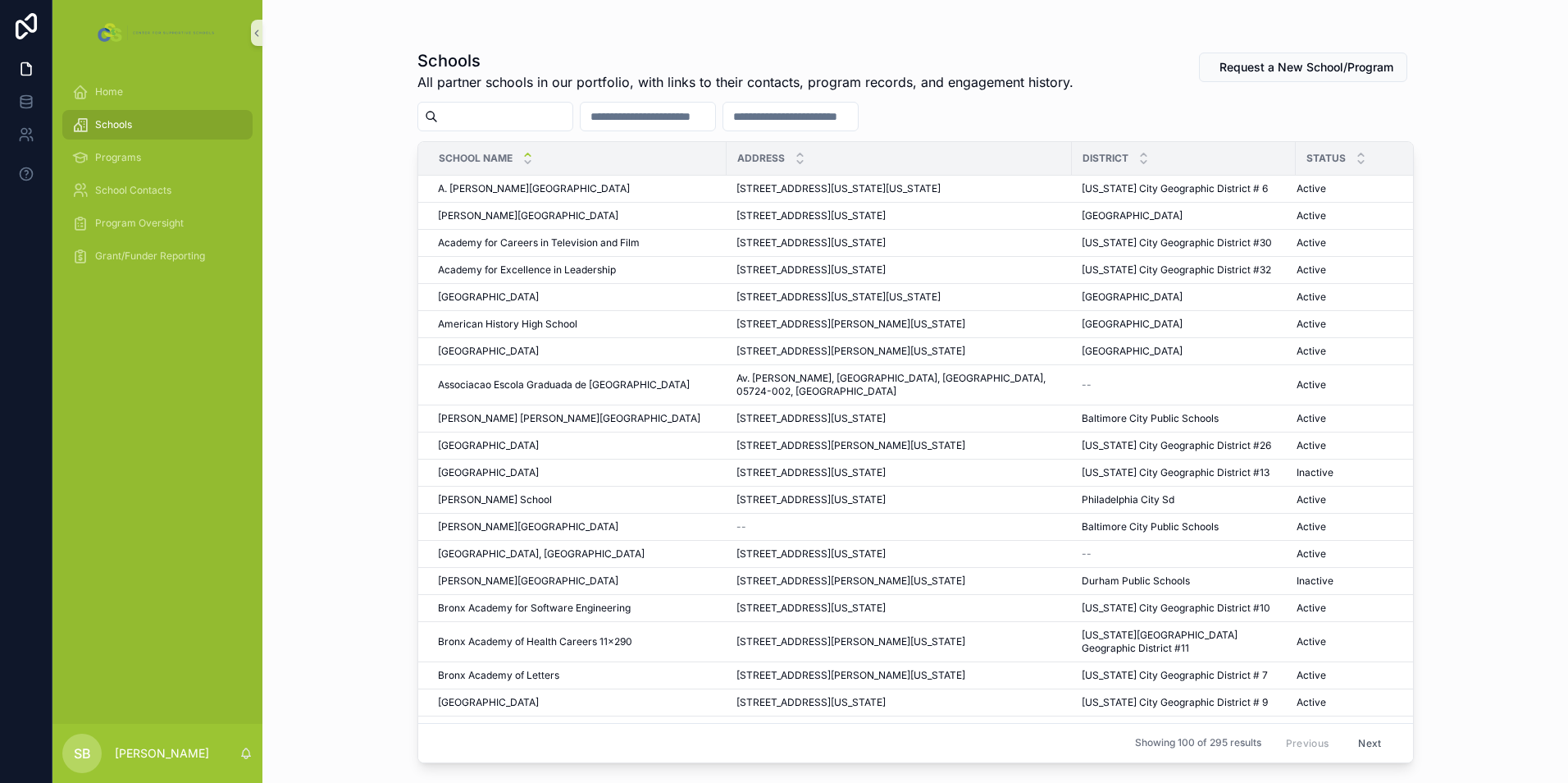
click at [465, 114] on input "scrollable content" at bounding box center [505, 115] width 134 height 23
type input "**********"
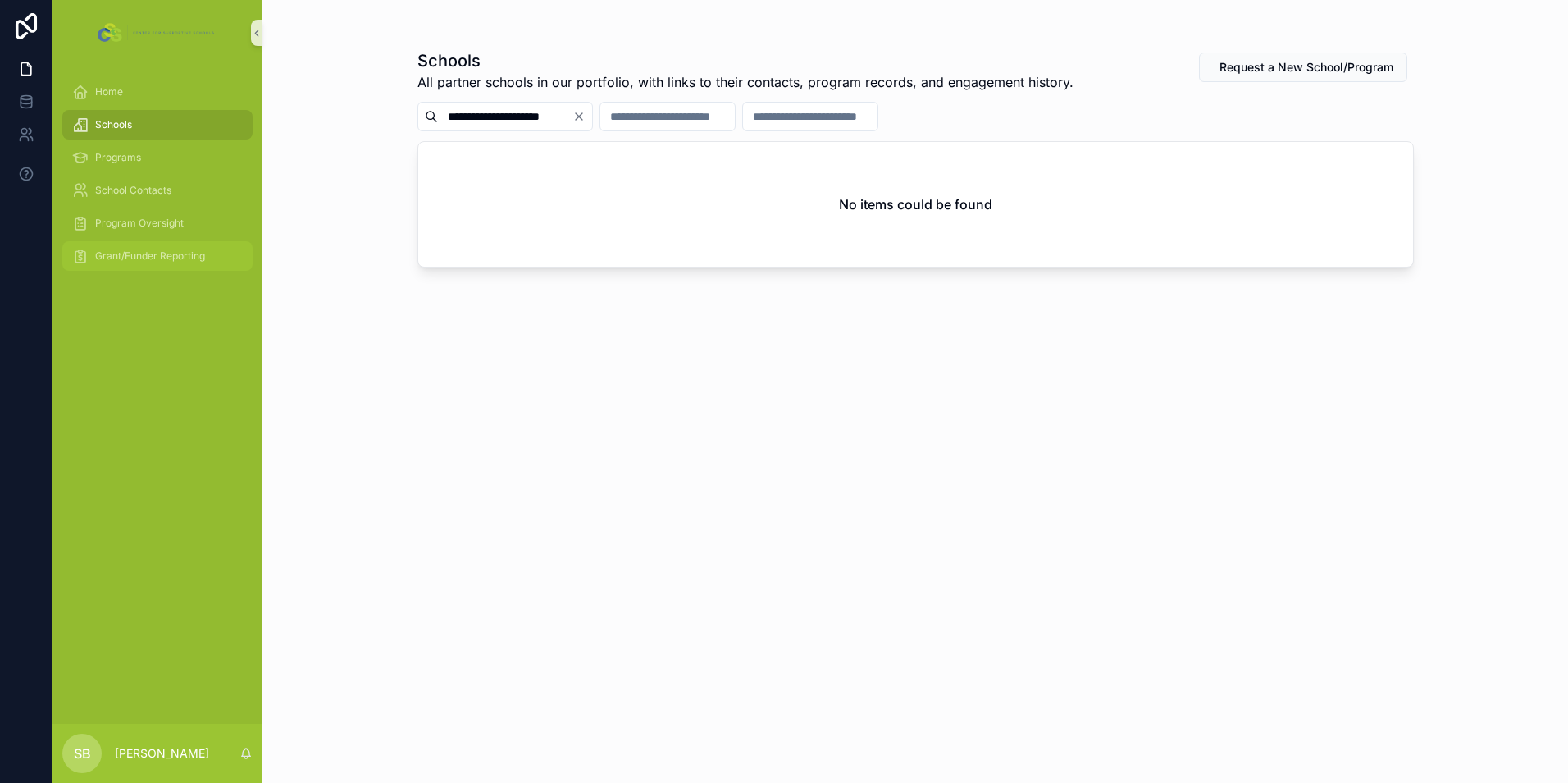
click at [173, 249] on span "Grant/Funder Reporting" at bounding box center [149, 255] width 109 height 13
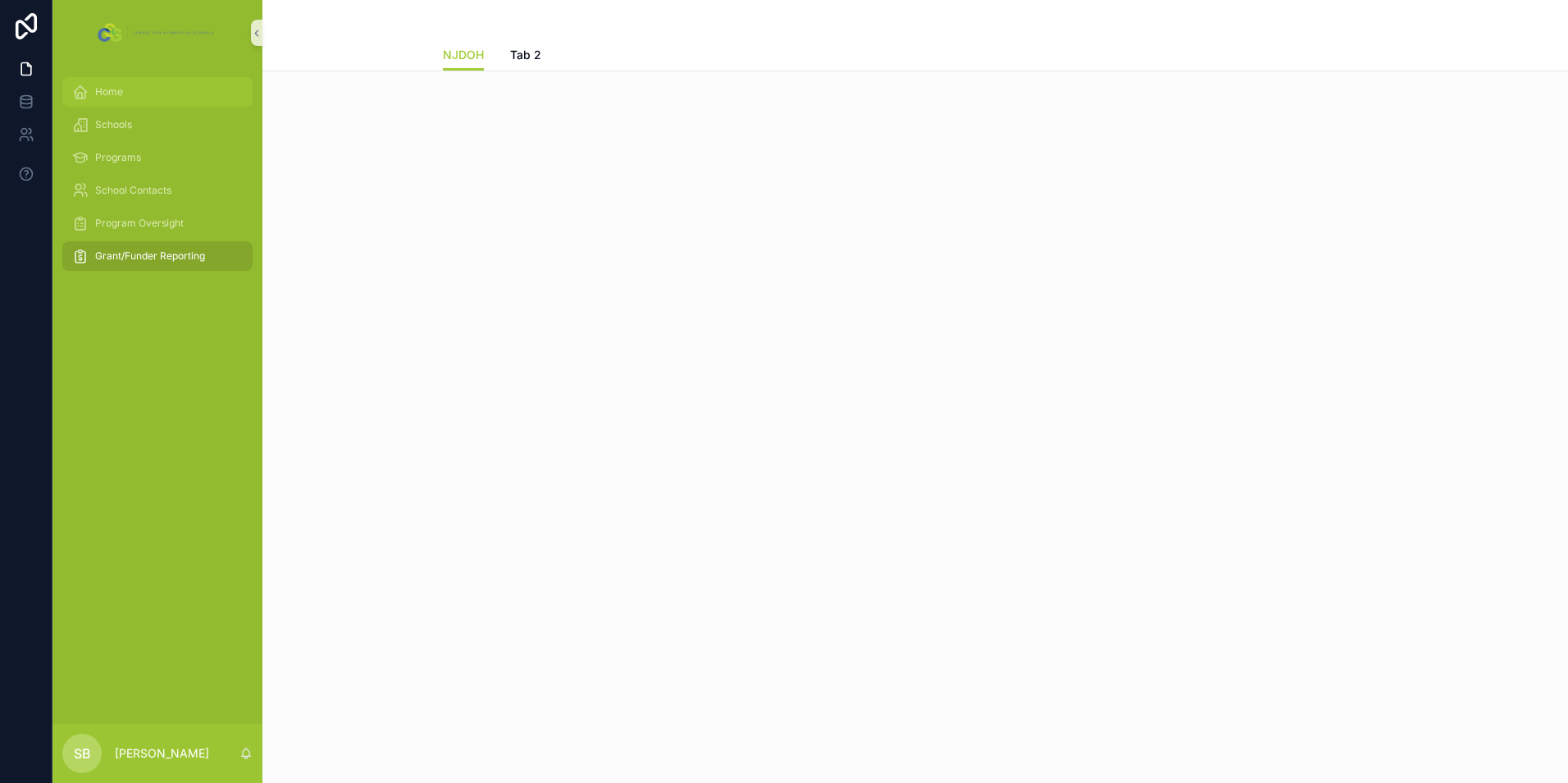
click at [137, 89] on div "Home" at bounding box center [157, 92] width 170 height 27
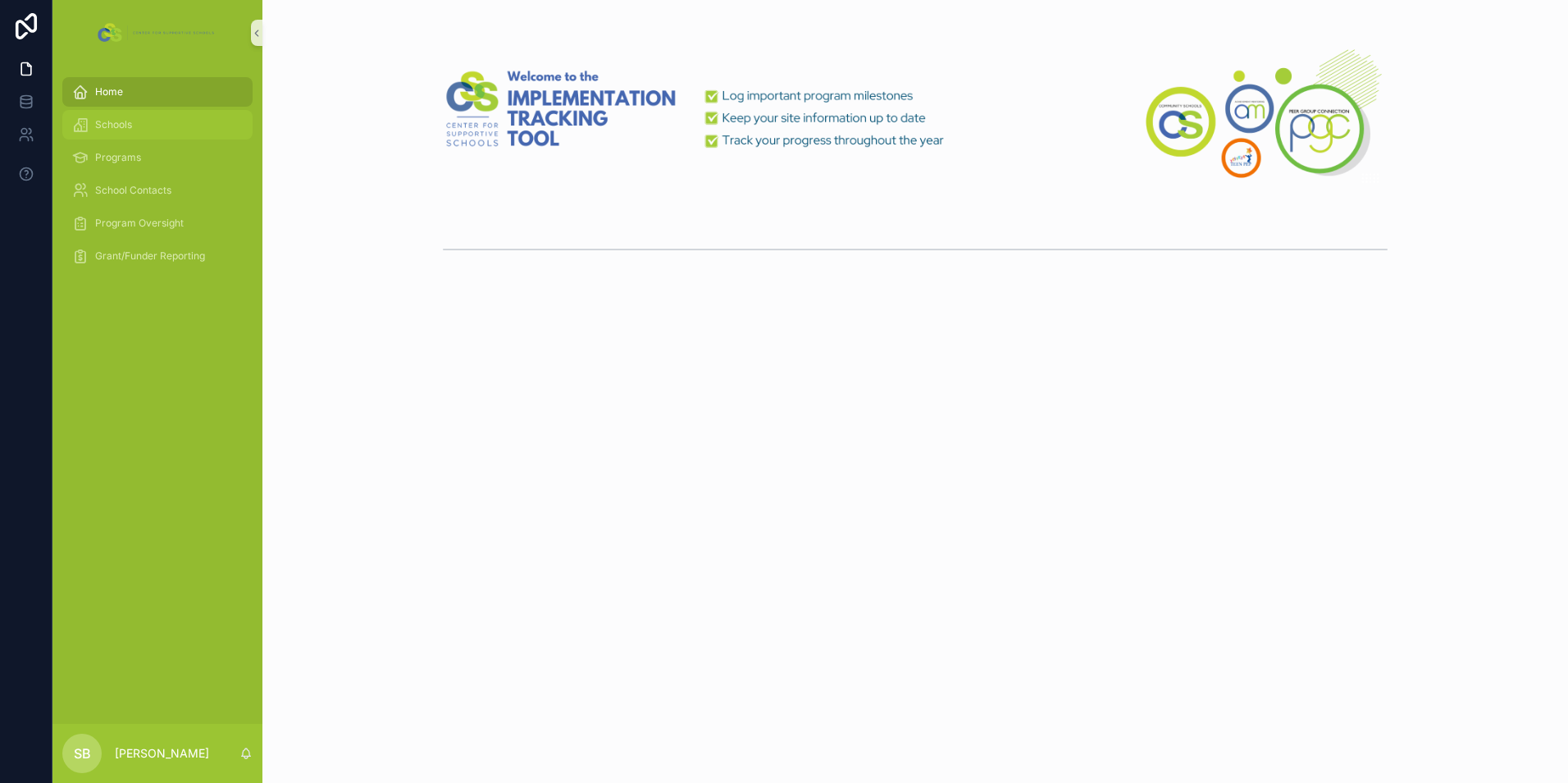
click at [129, 132] on div "Schools" at bounding box center [157, 124] width 170 height 27
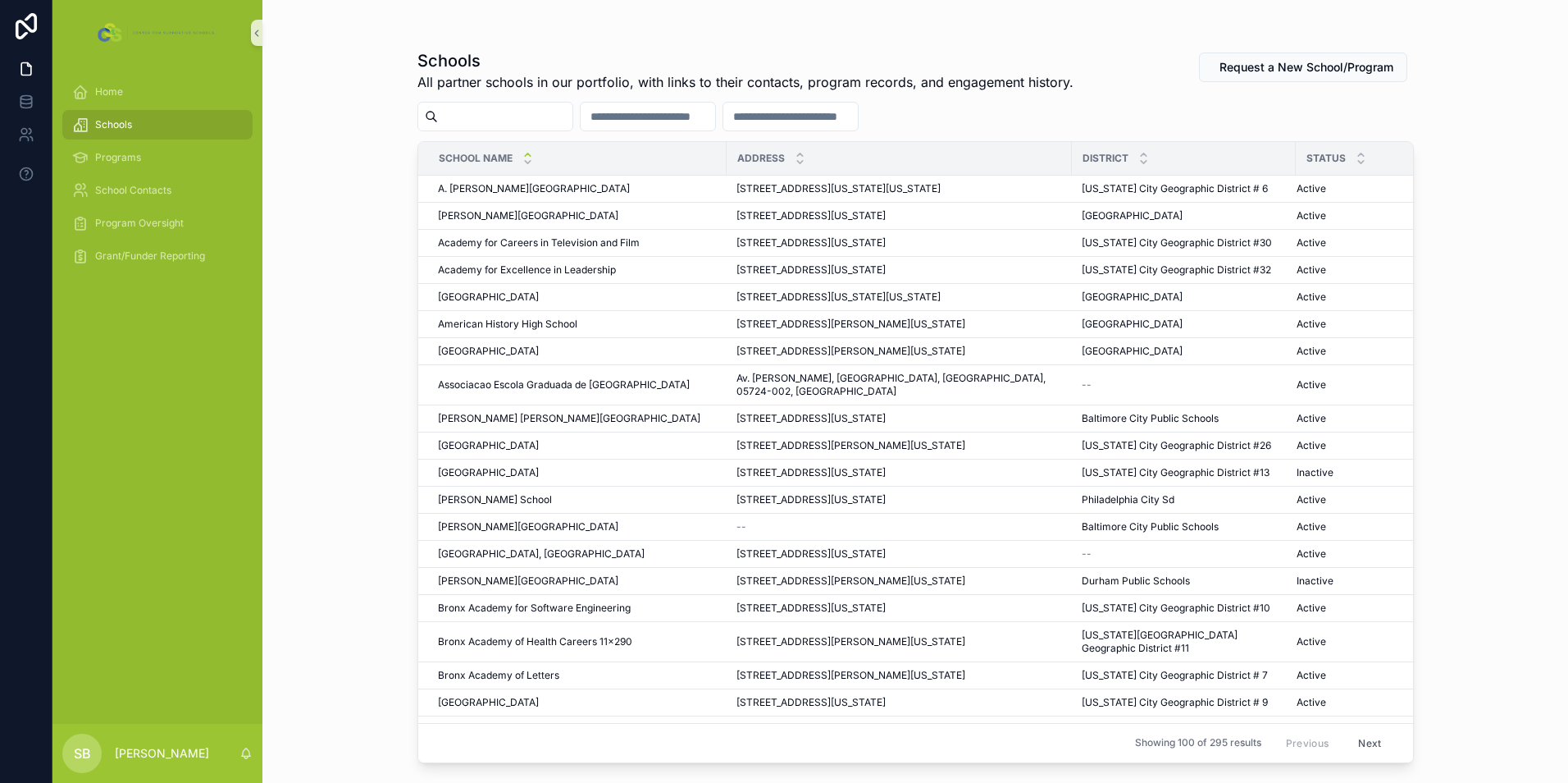
click at [525, 121] on input "scrollable content" at bounding box center [505, 115] width 134 height 23
type input "**********"
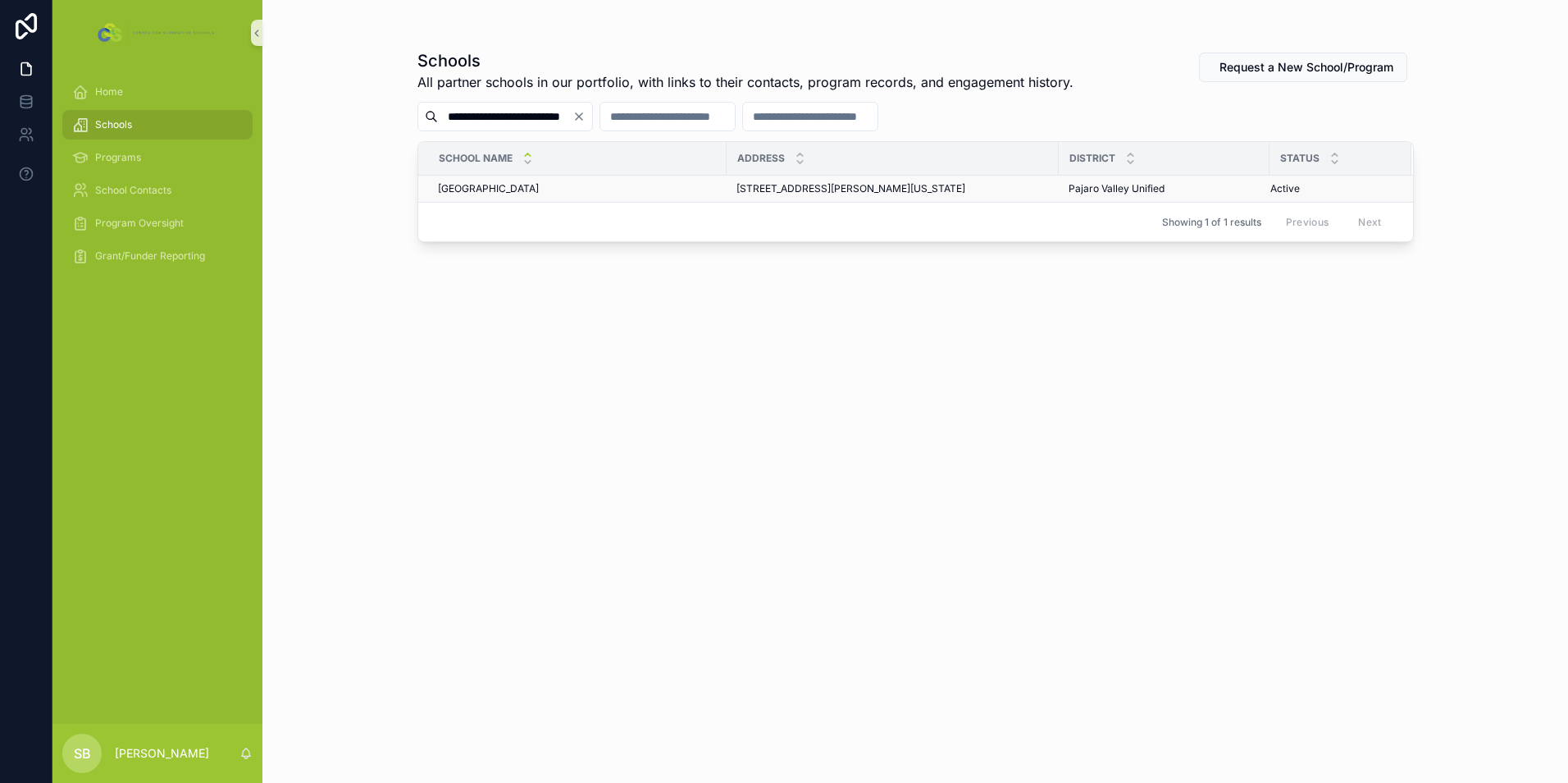
click at [963, 189] on span "[STREET_ADDRESS][PERSON_NAME][US_STATE]" at bounding box center [851, 188] width 229 height 13
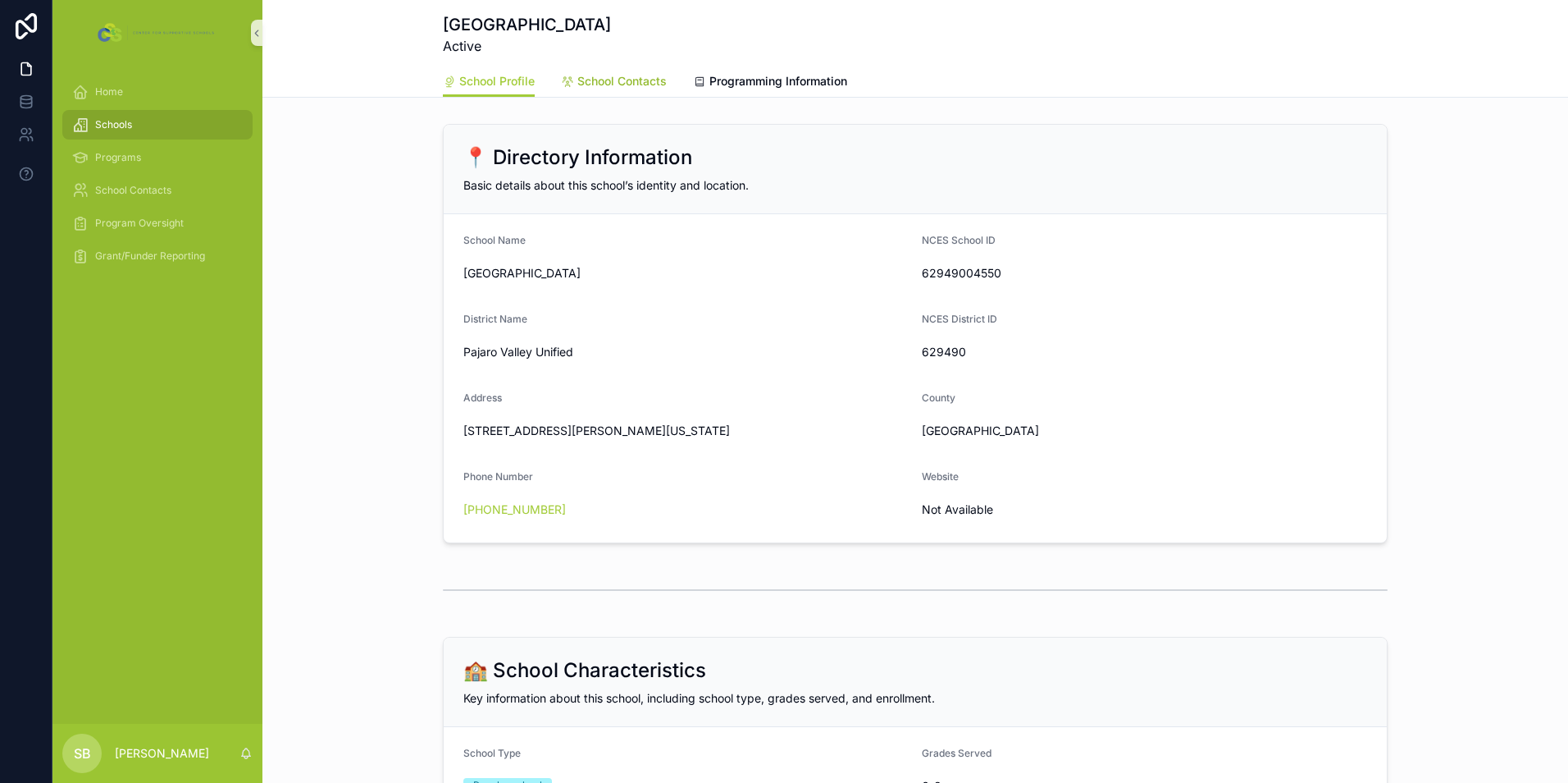
click at [617, 86] on span "School Contacts" at bounding box center [622, 81] width 90 height 17
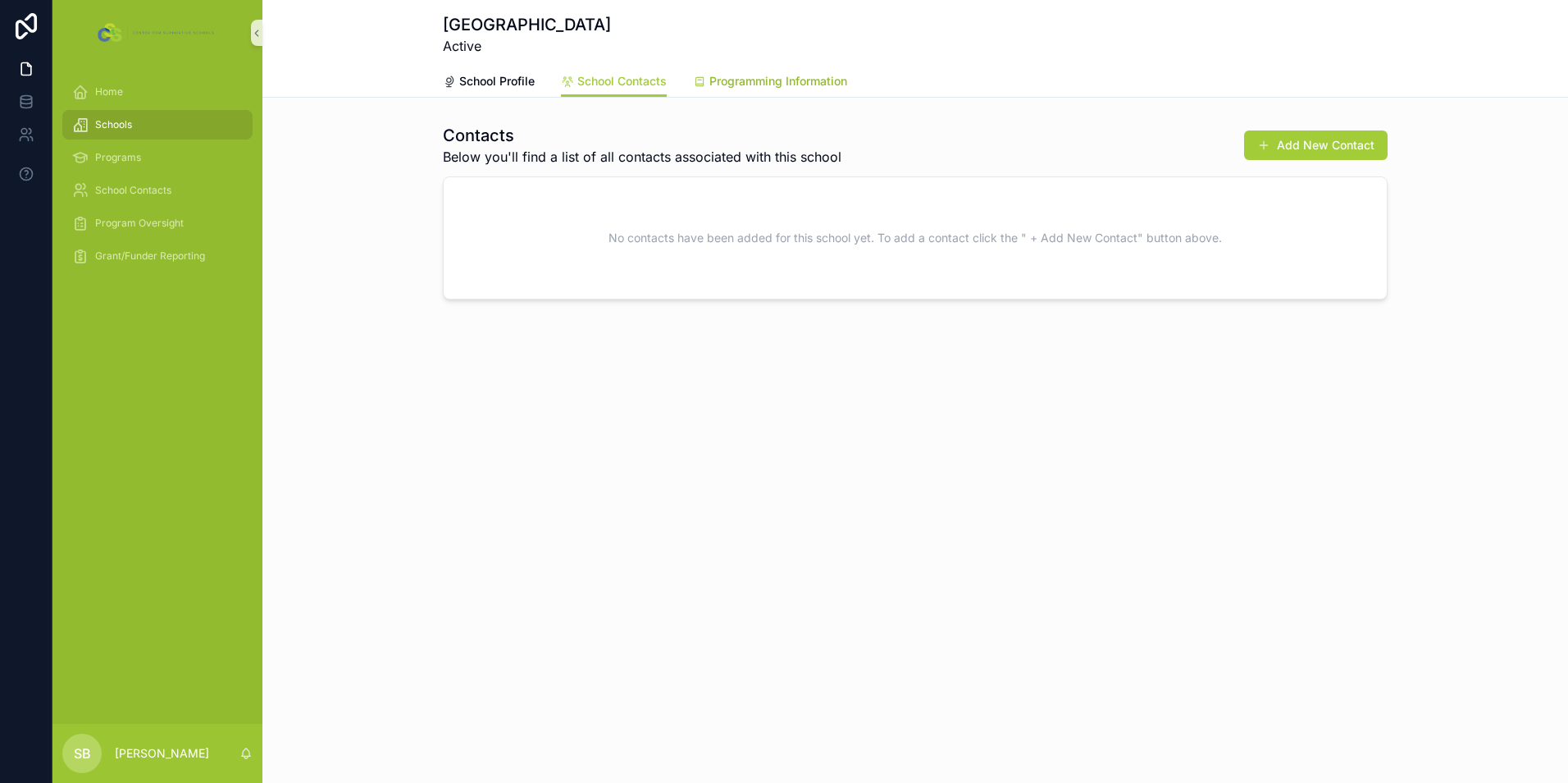
click at [824, 78] on span "Programming Information" at bounding box center [779, 81] width 138 height 17
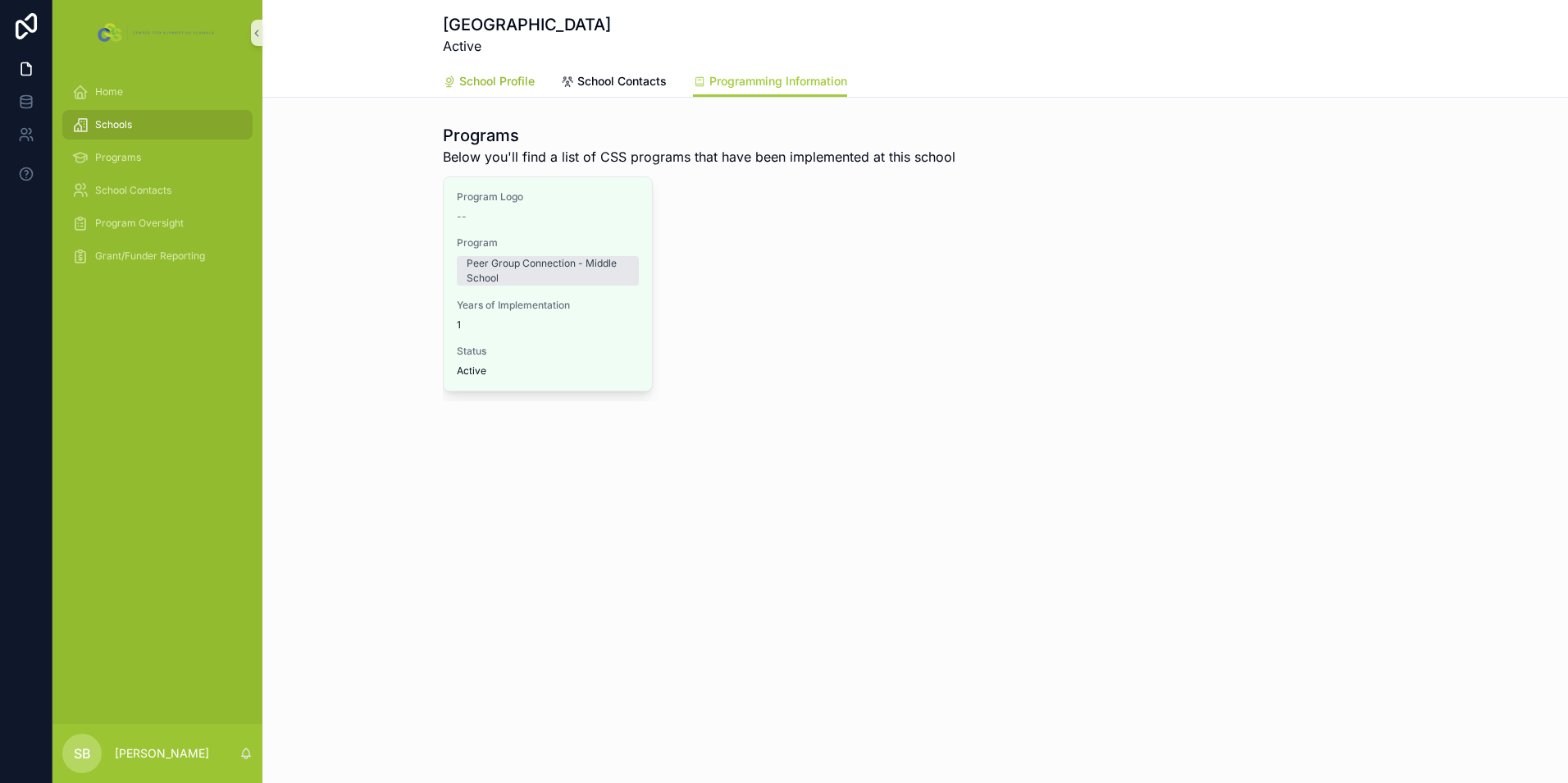
click at [476, 75] on span "School Profile" at bounding box center [497, 81] width 76 height 17
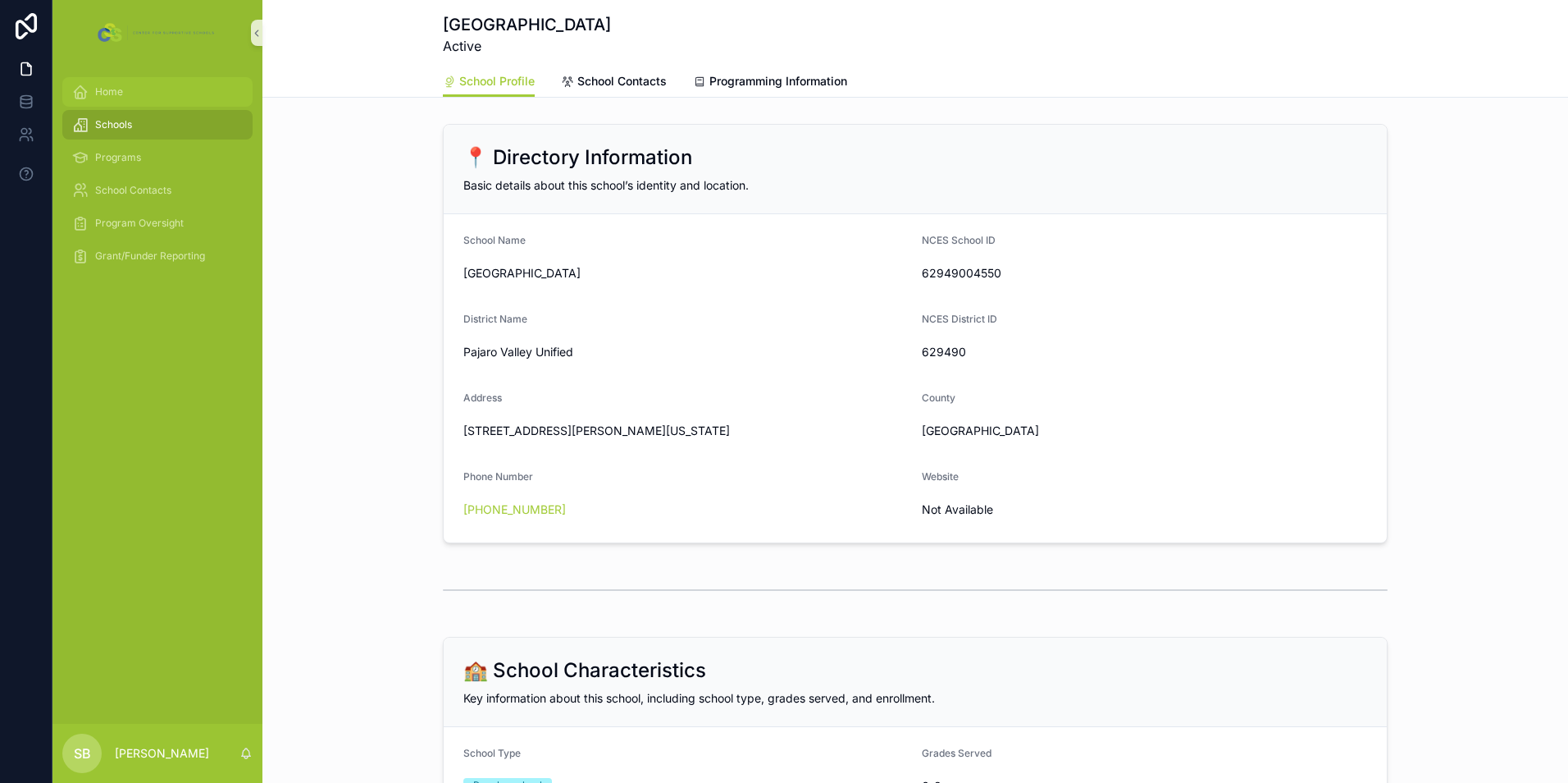
click at [102, 91] on span "Home" at bounding box center [108, 92] width 28 height 13
